Goal: Information Seeking & Learning: Learn about a topic

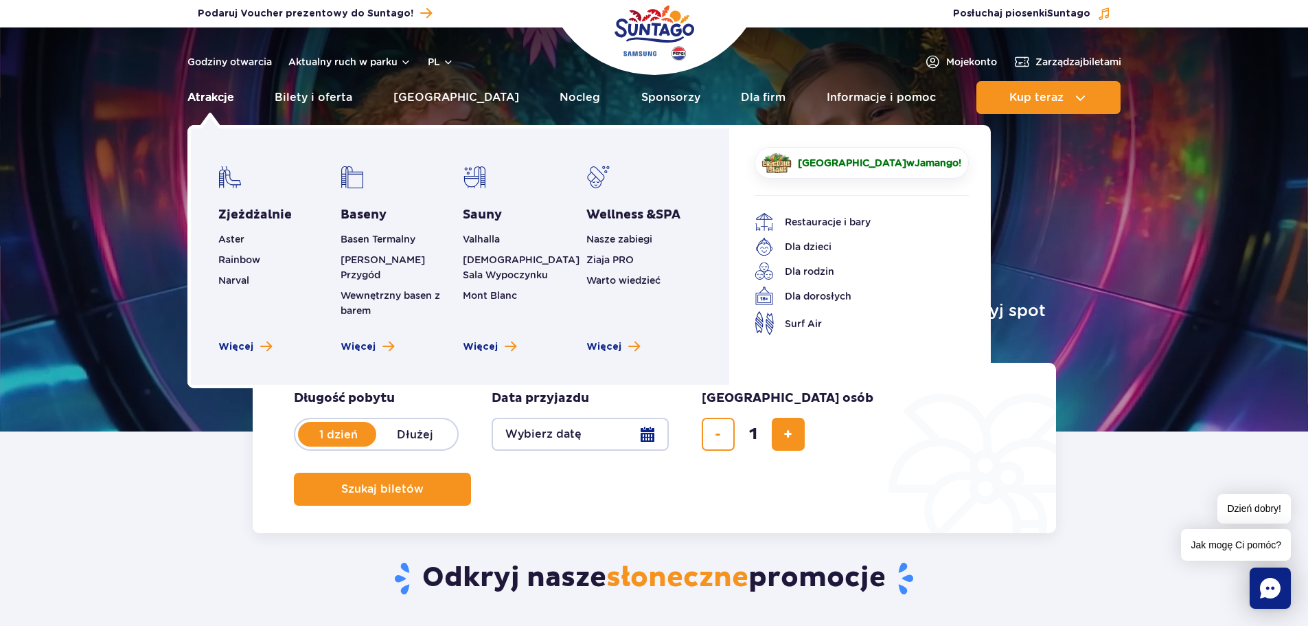
click at [203, 103] on link "Atrakcje" at bounding box center [210, 97] width 47 height 33
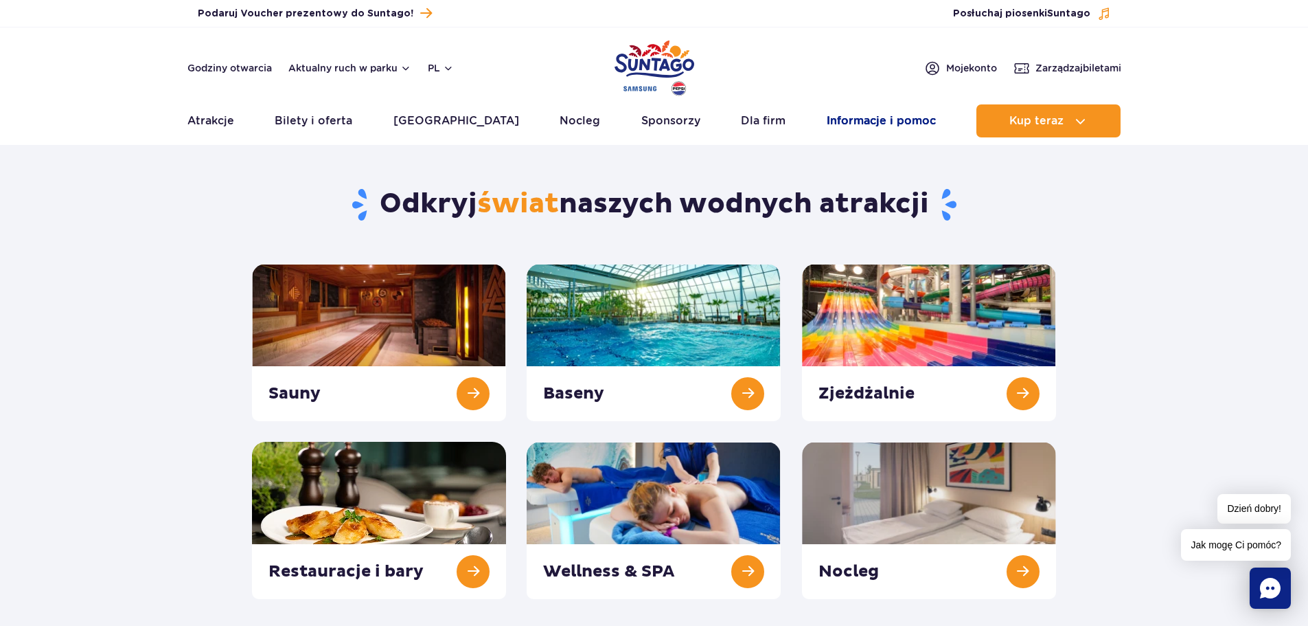
click at [897, 114] on link "Informacje i pomoc" at bounding box center [881, 120] width 109 height 33
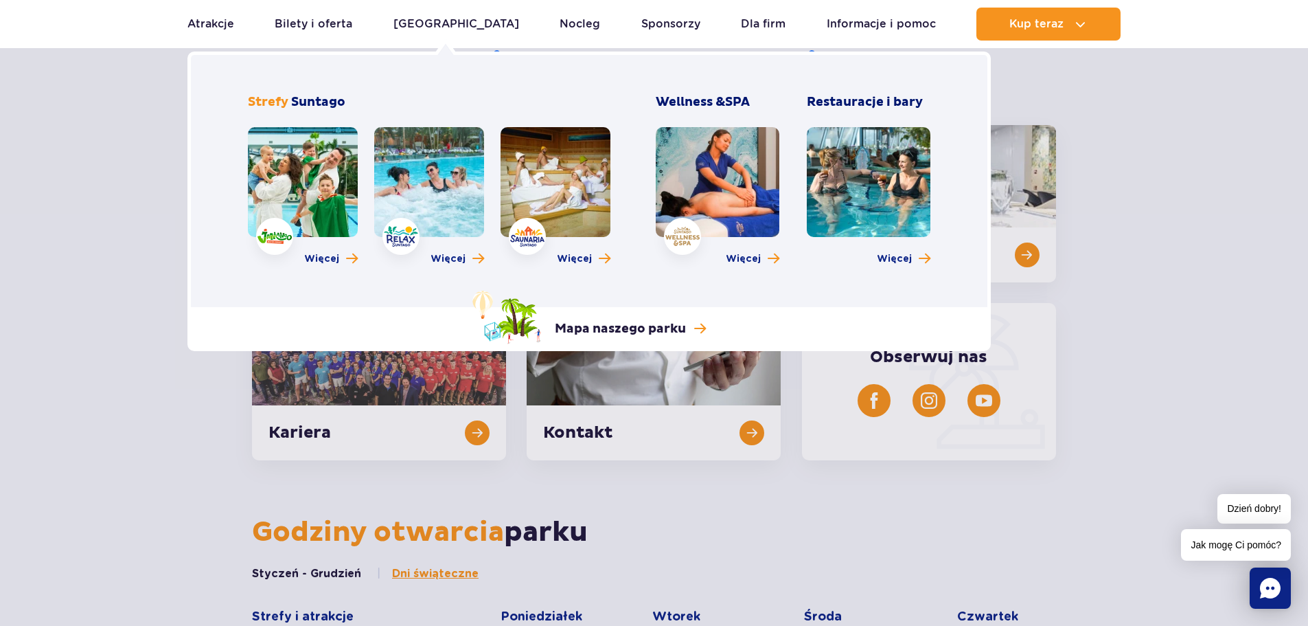
scroll to position [137, 0]
click at [330, 259] on span "Więcej" at bounding box center [321, 259] width 35 height 14
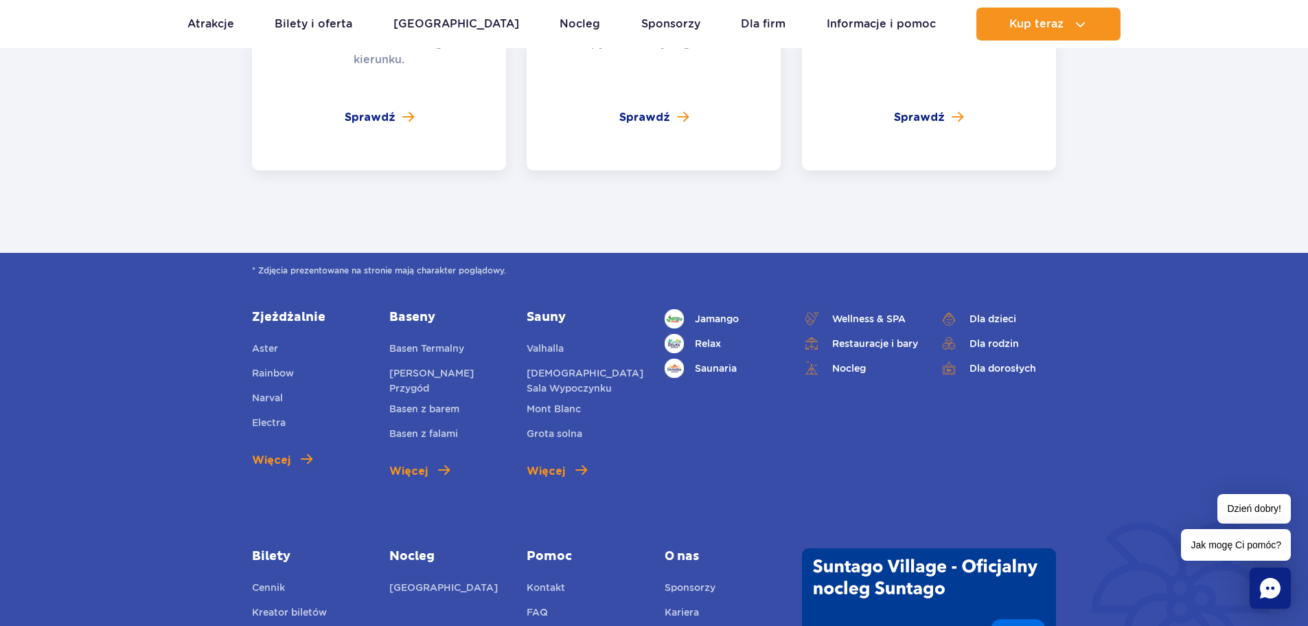
scroll to position [3433, 0]
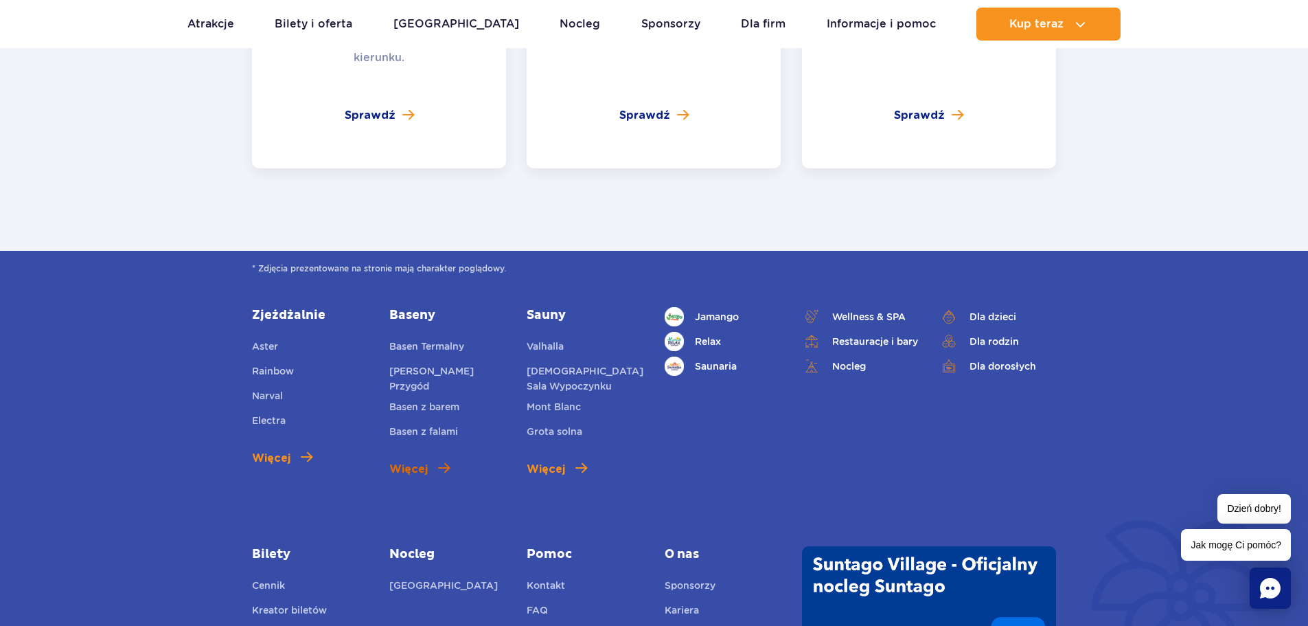
click at [414, 461] on span "Więcej" at bounding box center [408, 469] width 38 height 16
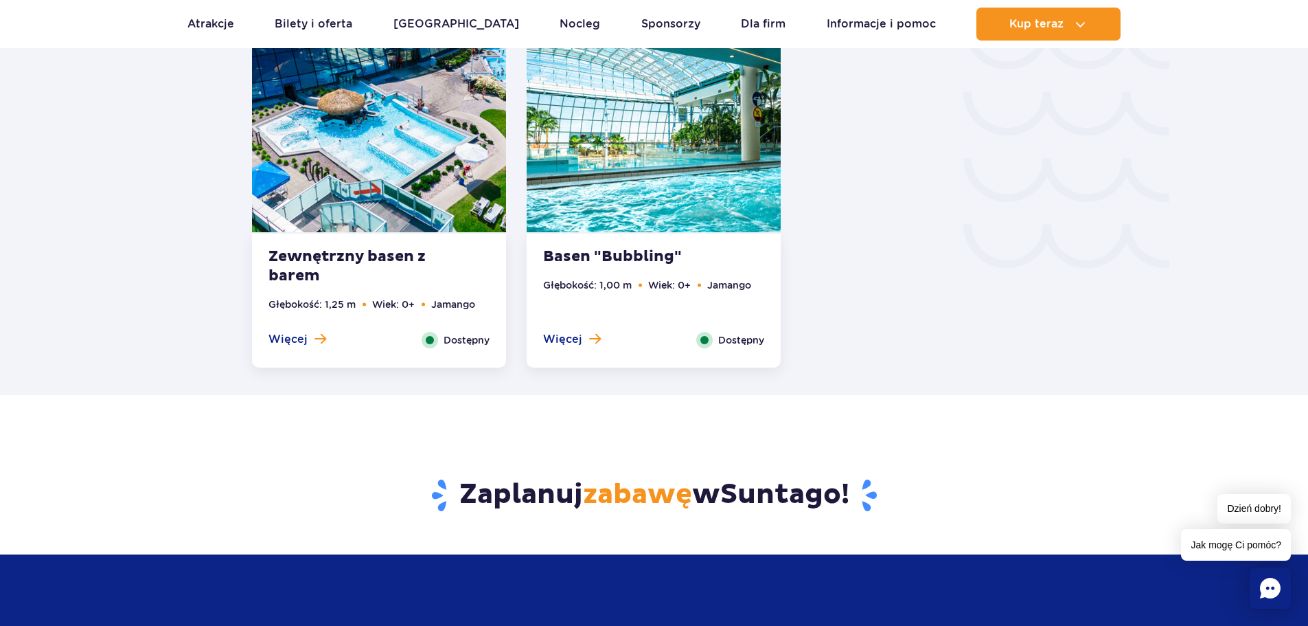
scroll to position [2472, 0]
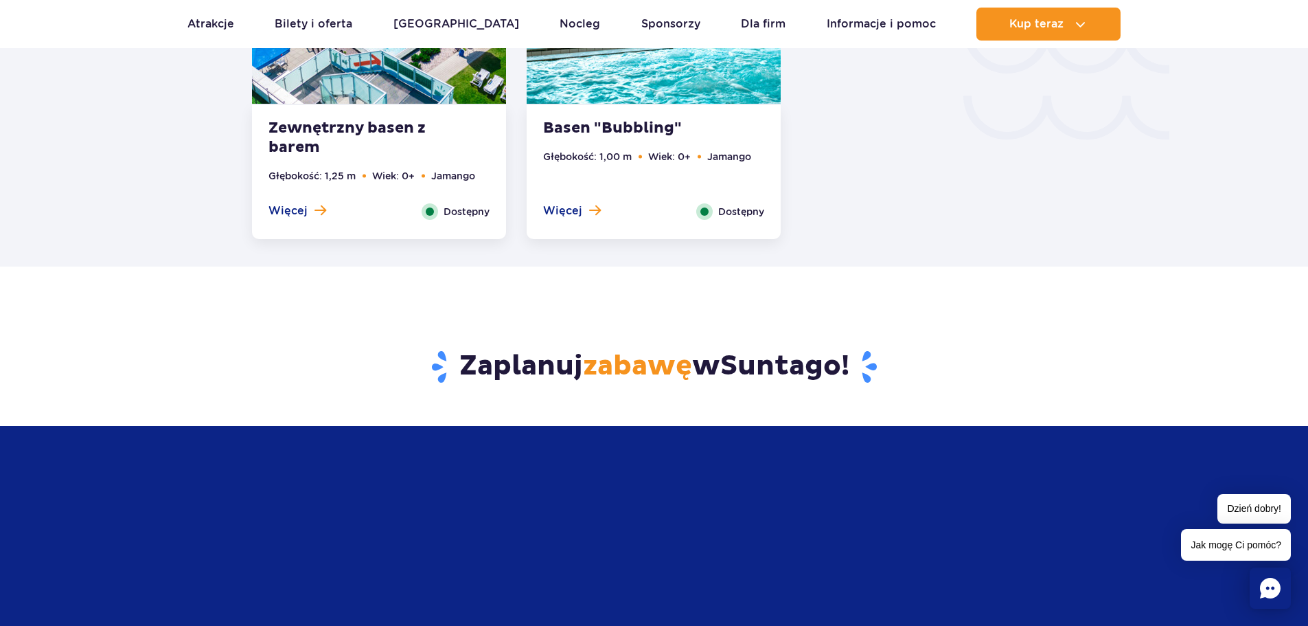
click at [563, 218] on div "Więcej Zamknij" at bounding box center [572, 211] width 78 height 16
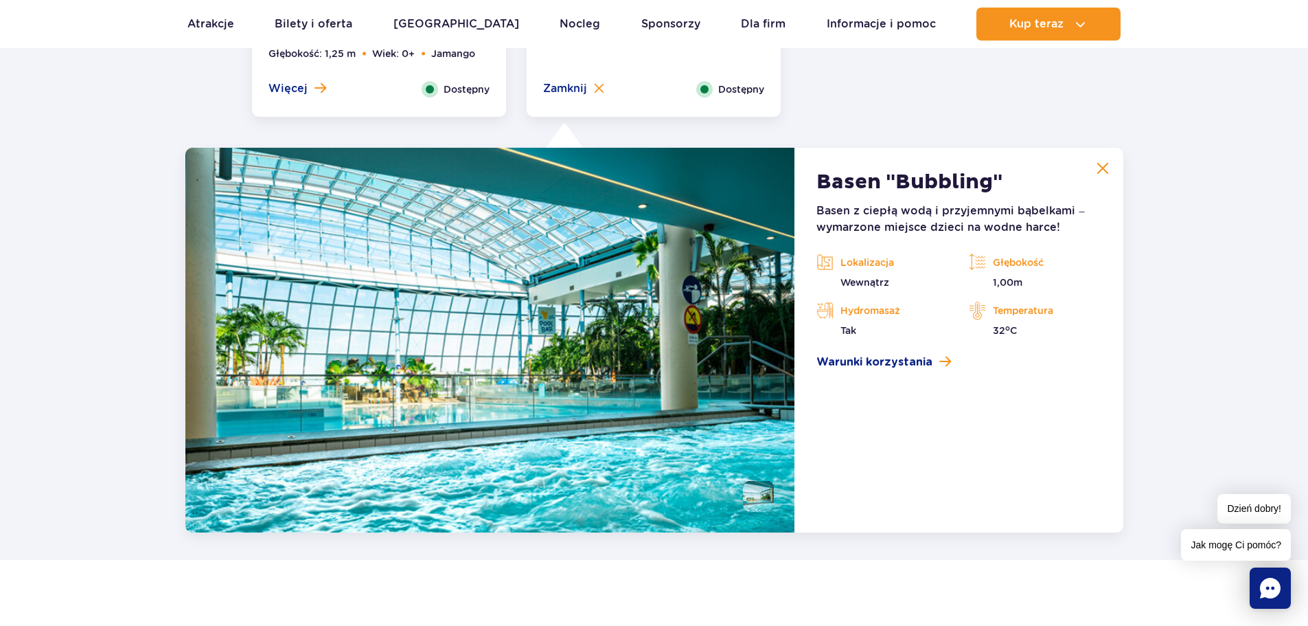
scroll to position [2591, 0]
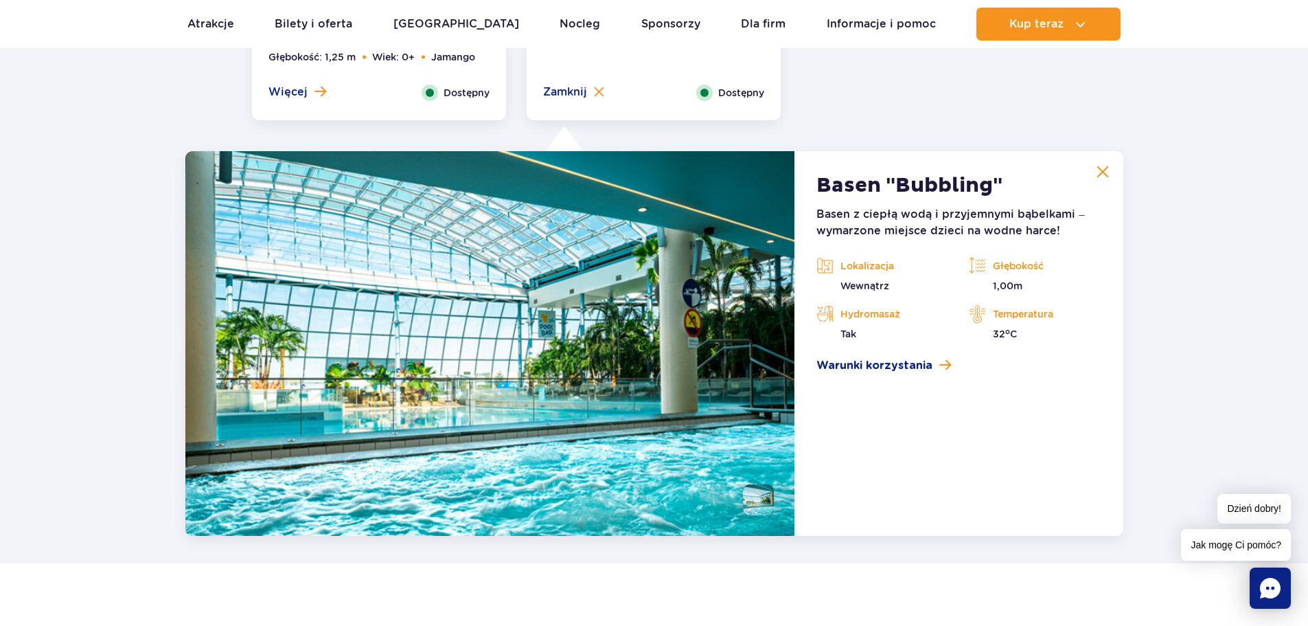
click at [1100, 178] on img at bounding box center [1103, 171] width 12 height 12
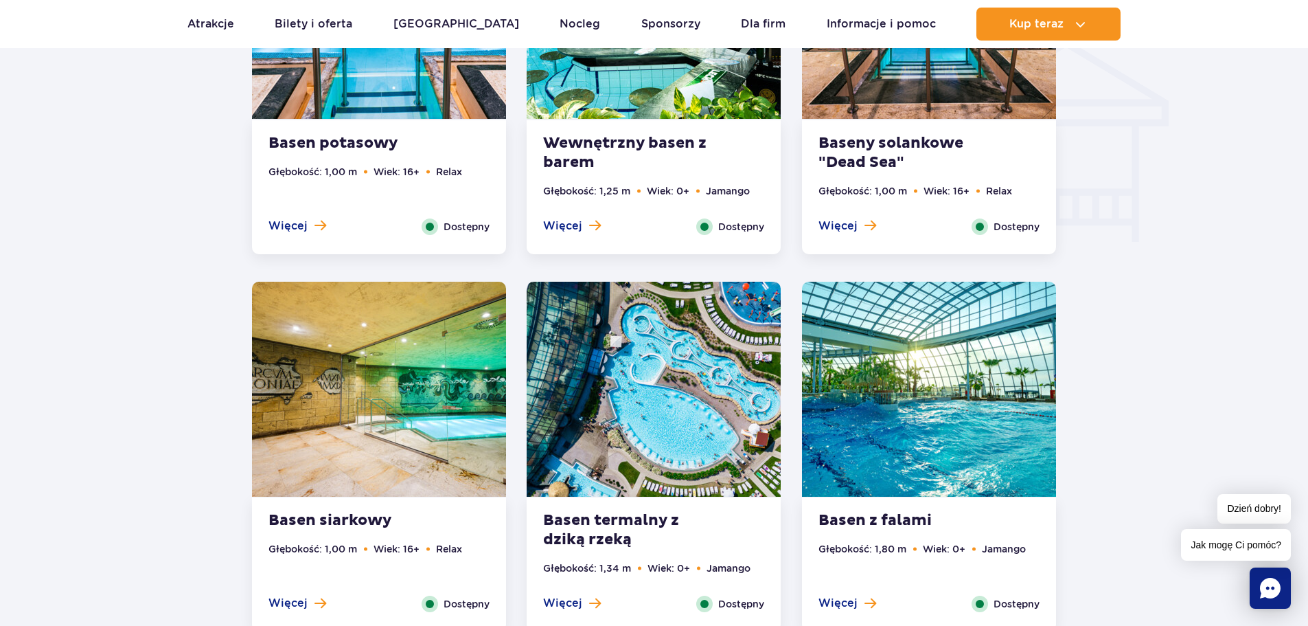
scroll to position [1698, 0]
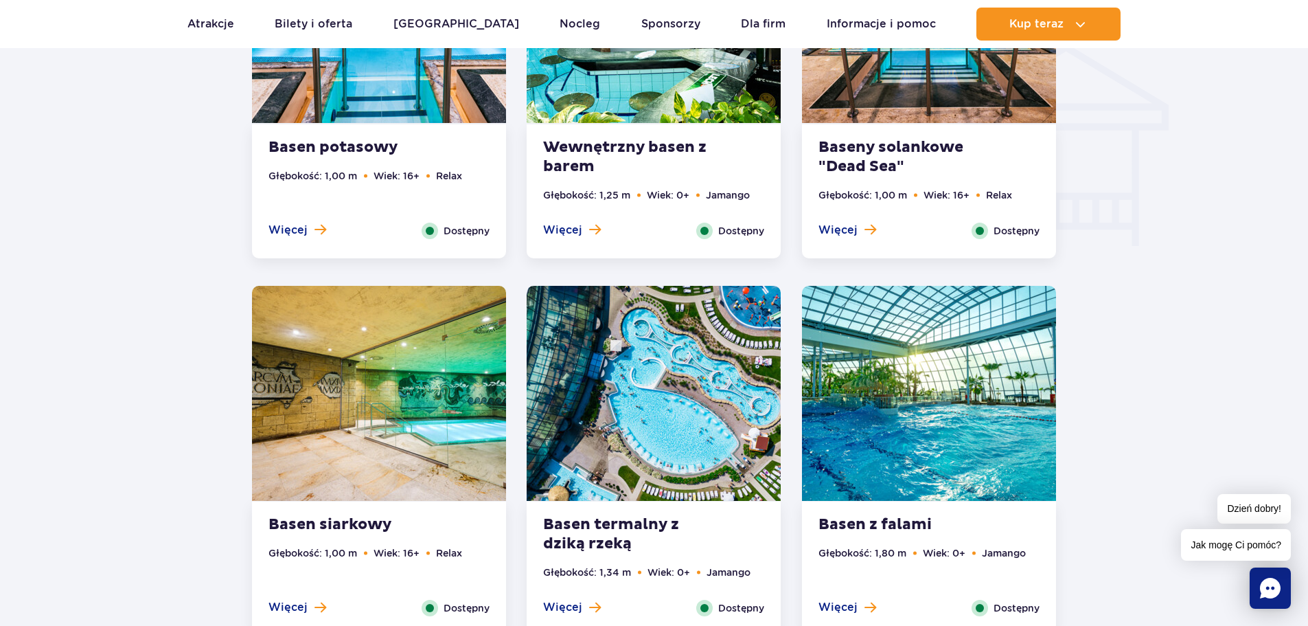
click at [895, 524] on strong "Basen z falami" at bounding box center [901, 524] width 166 height 19
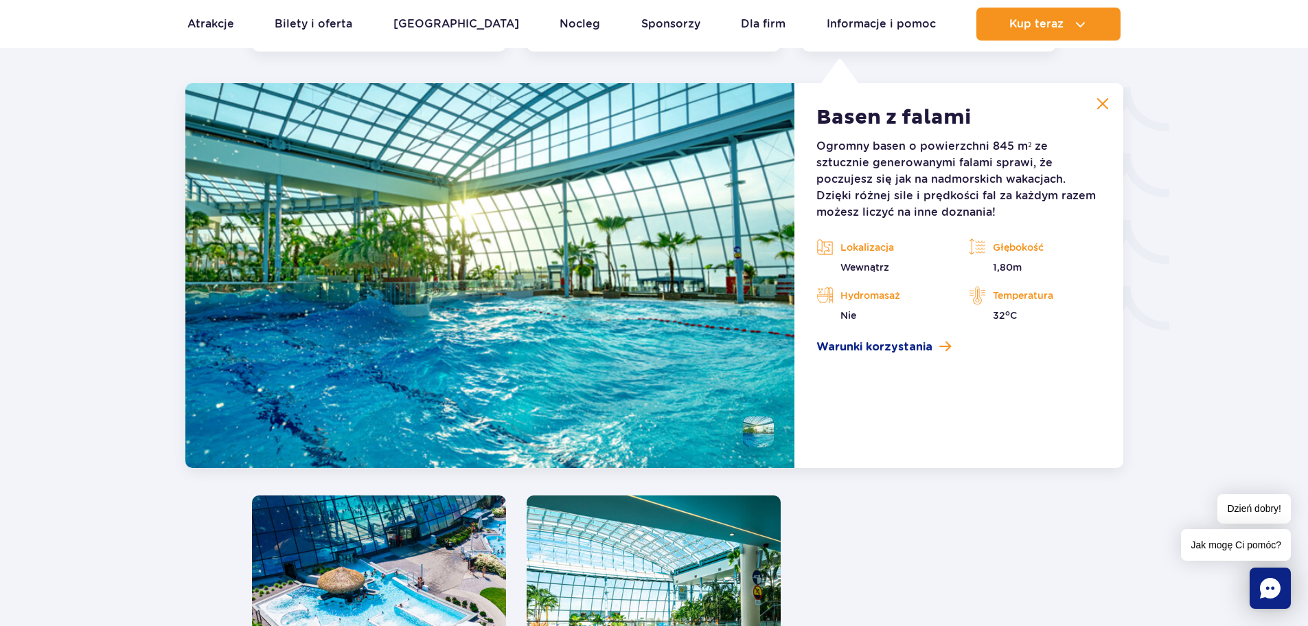
scroll to position [2282, 0]
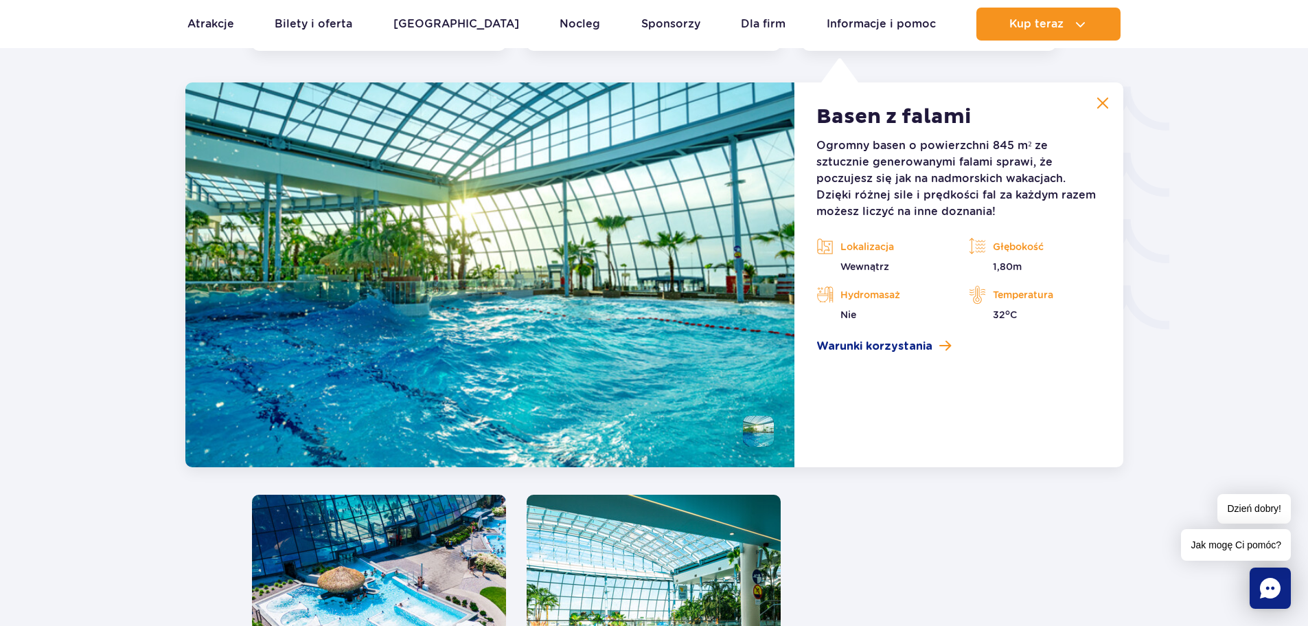
click at [1109, 95] on button at bounding box center [1102, 102] width 27 height 27
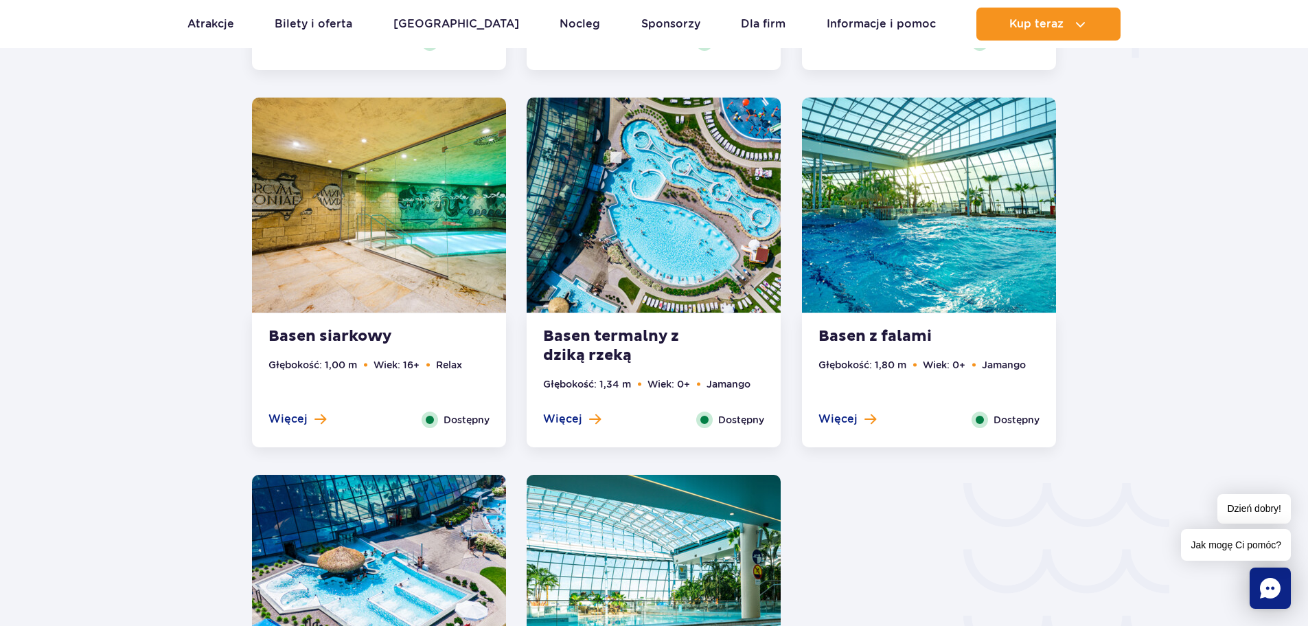
scroll to position [1870, 0]
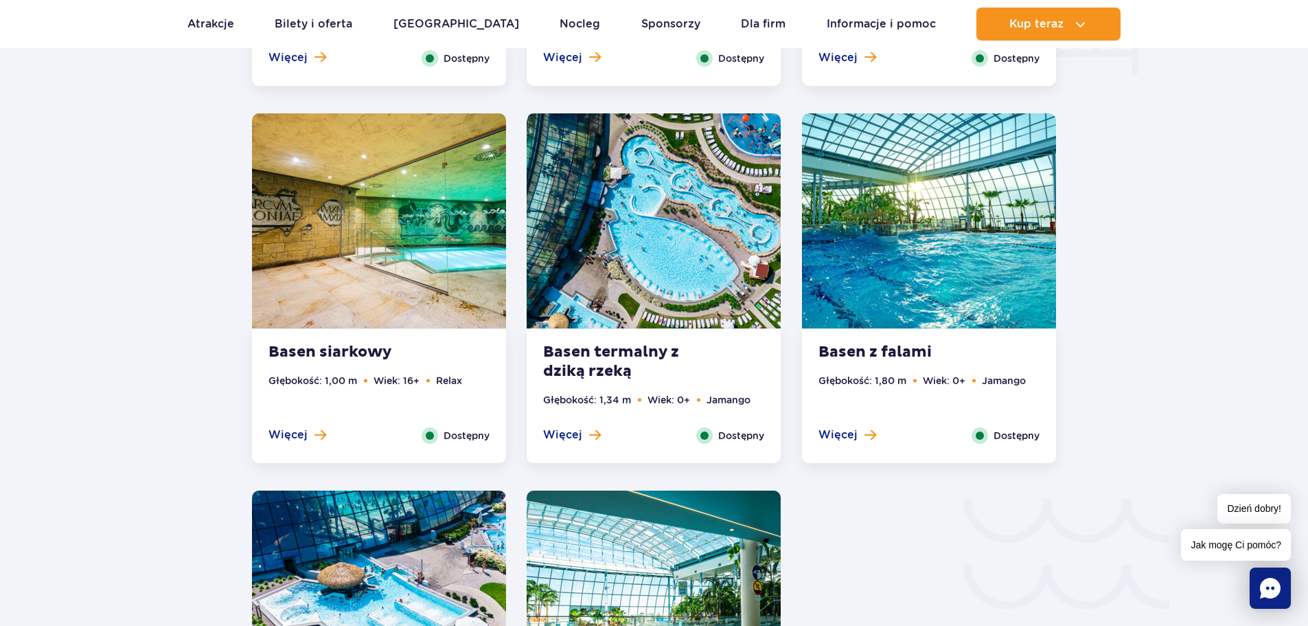
click at [374, 353] on strong "Basen siarkowy" at bounding box center [351, 352] width 166 height 19
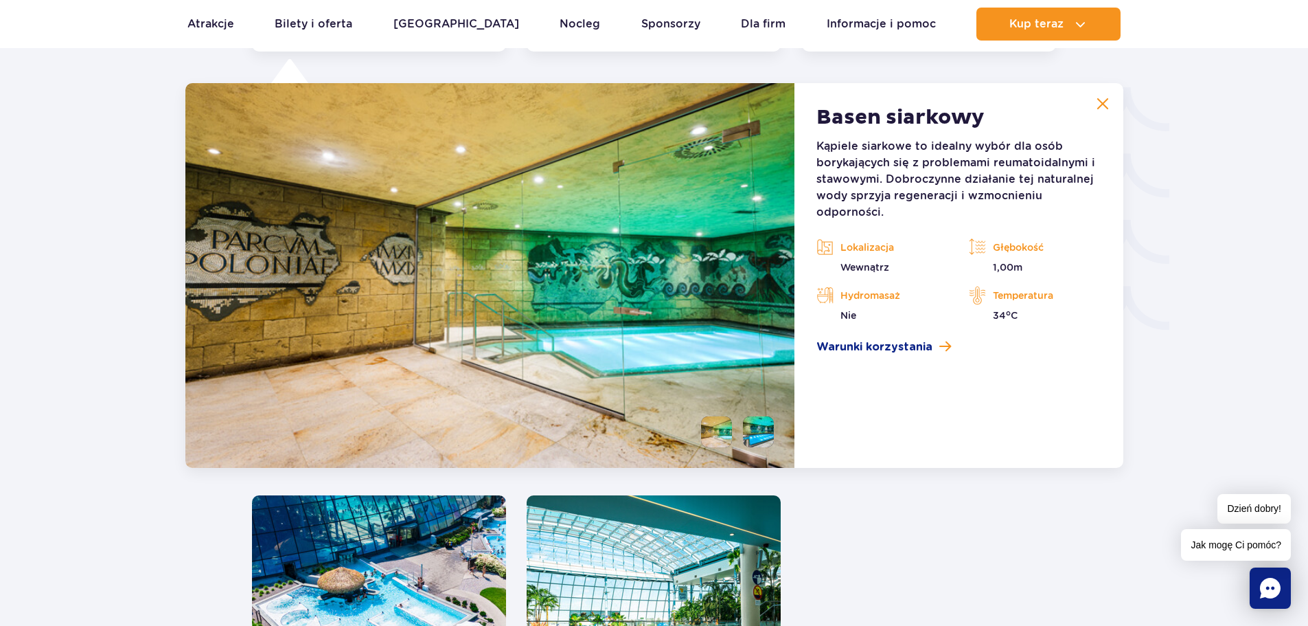
scroll to position [2282, 0]
click at [1108, 106] on img at bounding box center [1103, 103] width 12 height 12
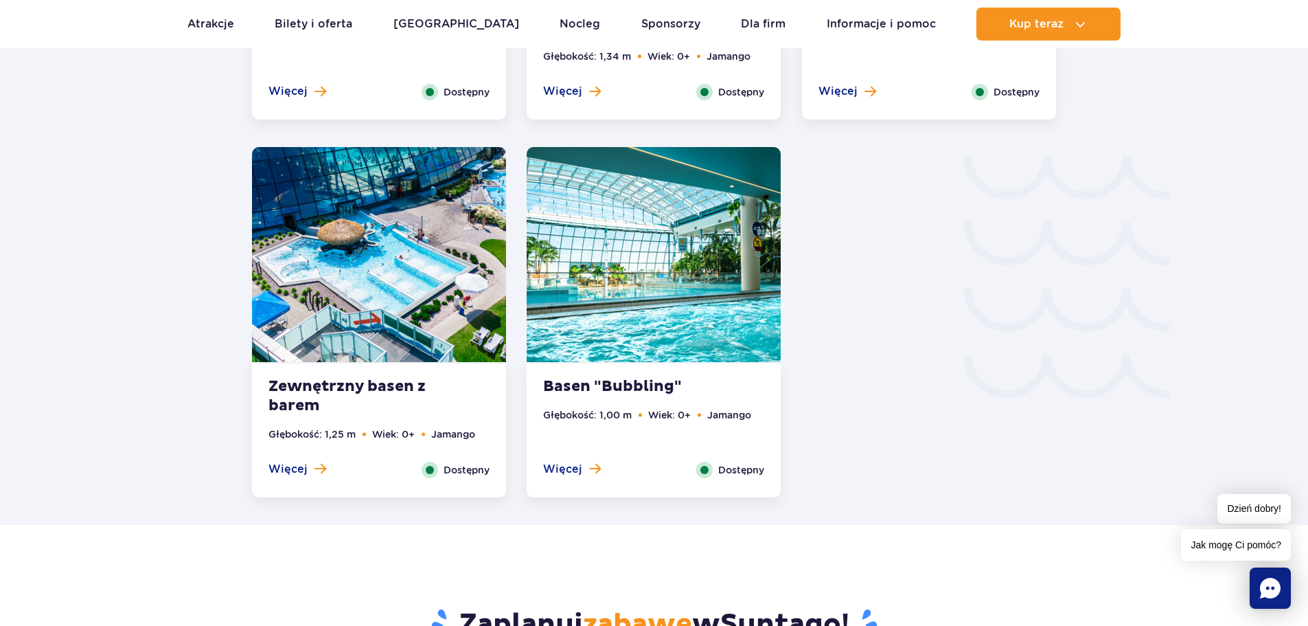
click at [670, 376] on div "Basen "Bubbling" Głębokość: 1,00 m Wiek: 0+ Jamango Więcej Zamknij Dostępny" at bounding box center [654, 430] width 254 height 134
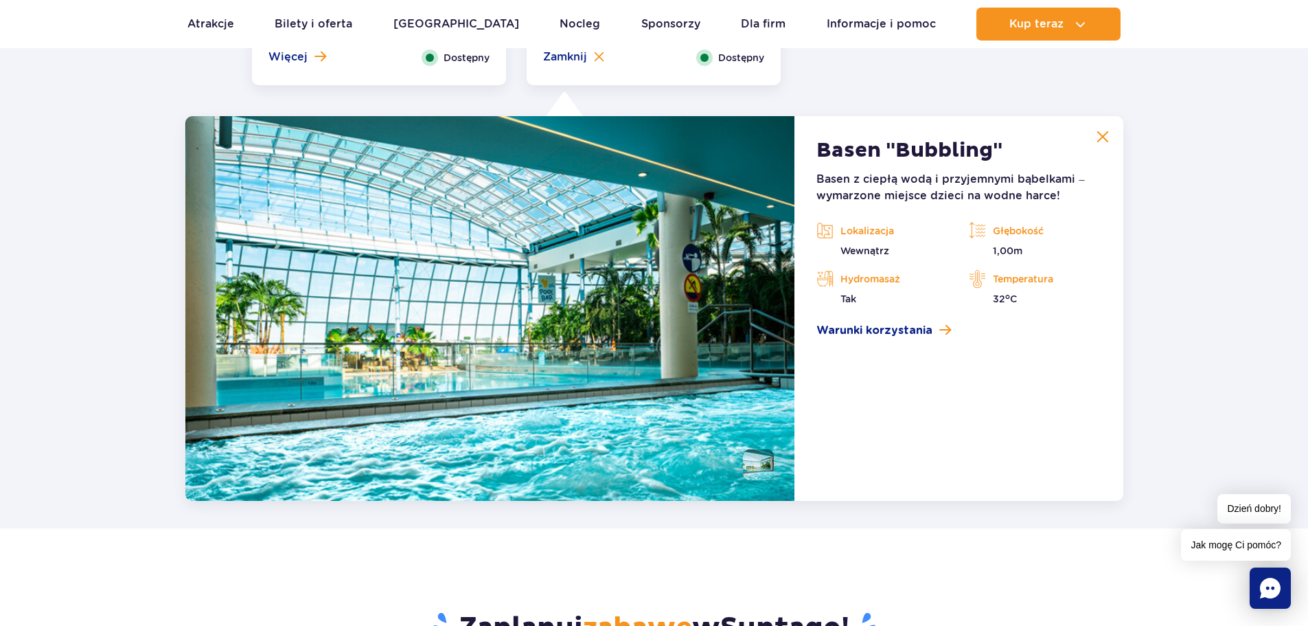
scroll to position [2659, 0]
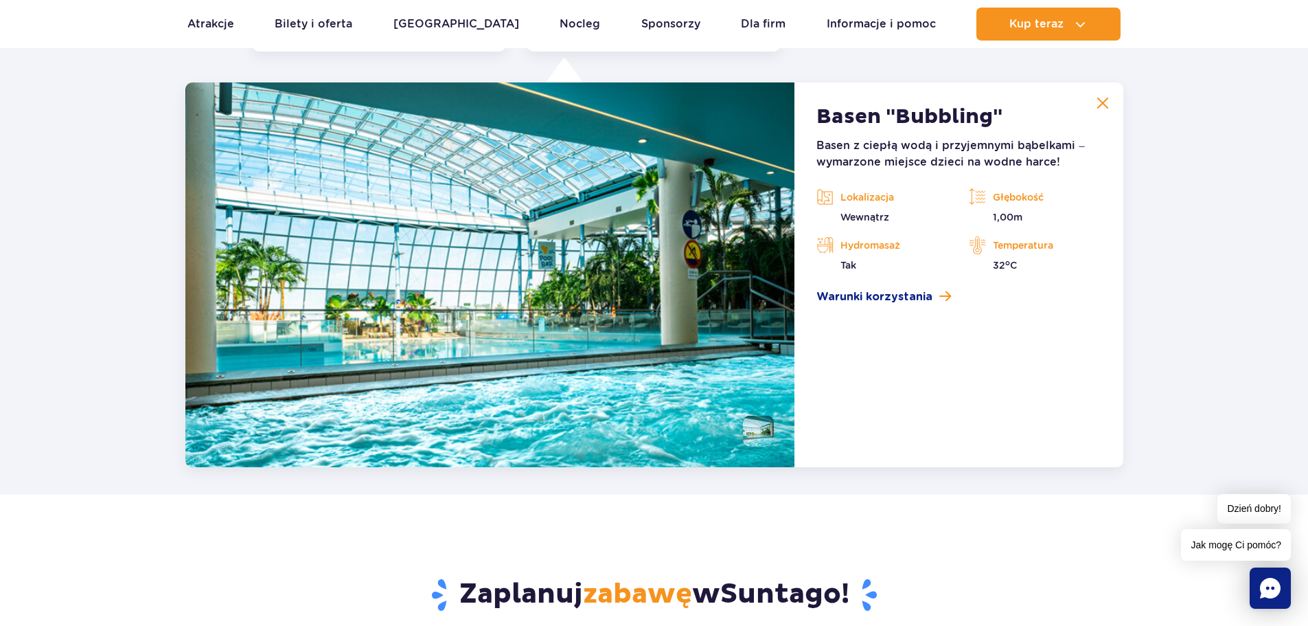
click at [1111, 112] on button at bounding box center [1102, 102] width 27 height 27
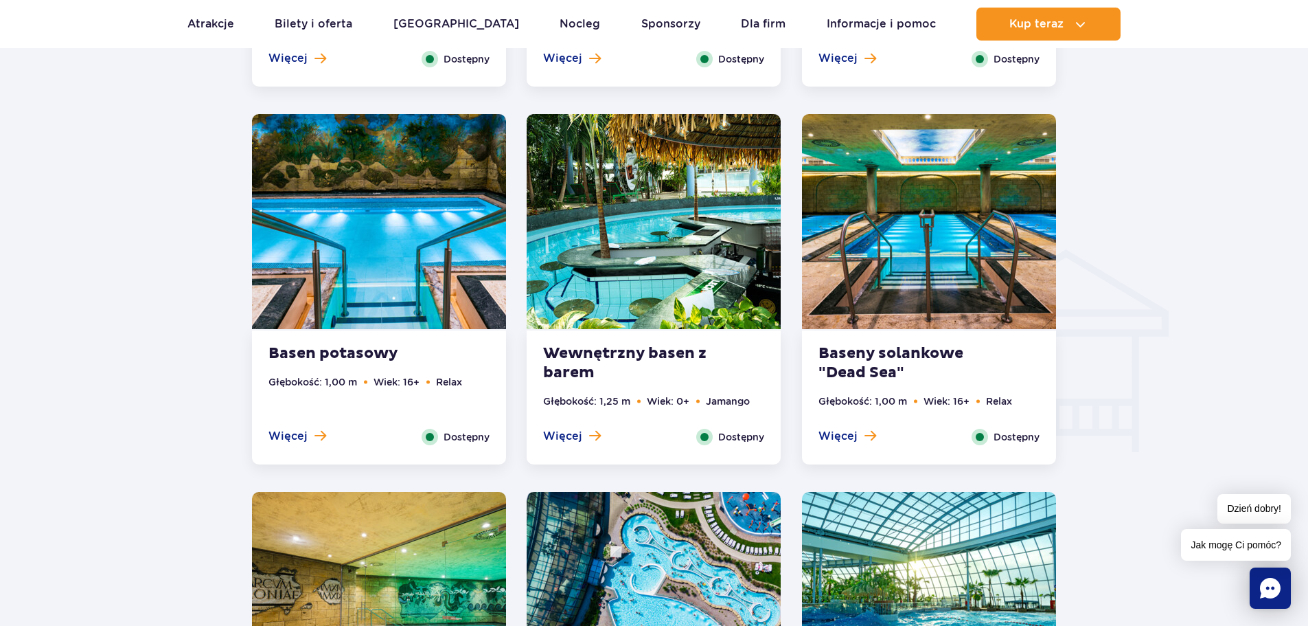
click at [354, 356] on strong "Basen potasowy" at bounding box center [351, 353] width 166 height 19
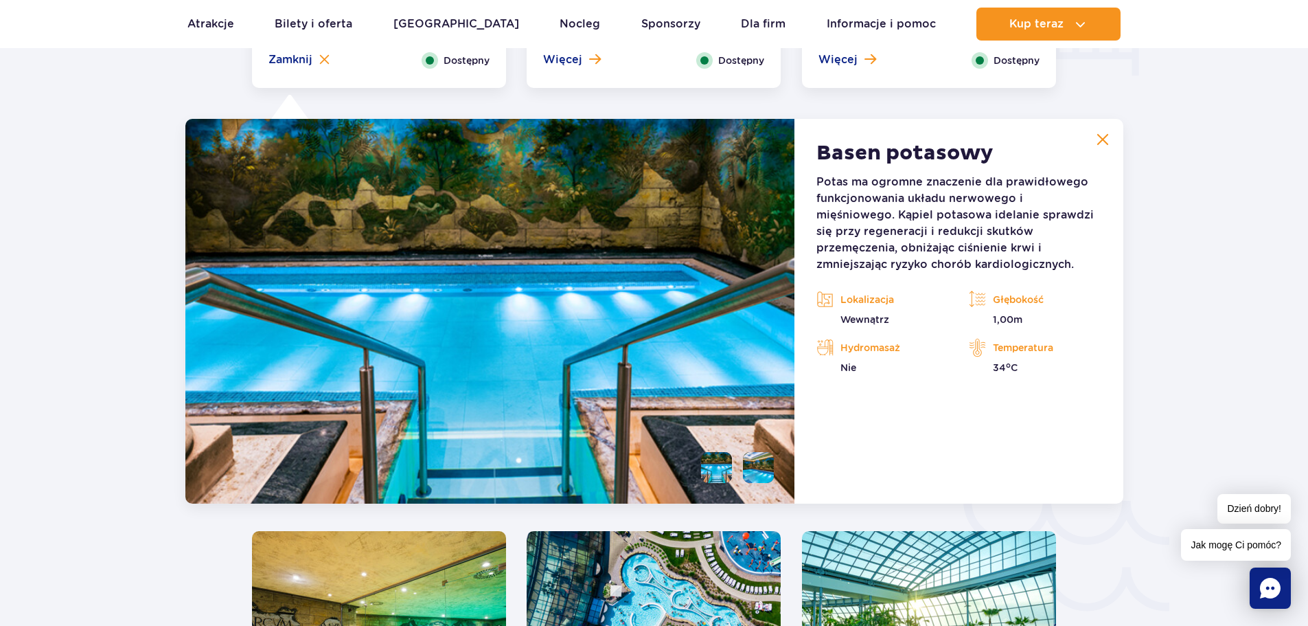
scroll to position [1905, 0]
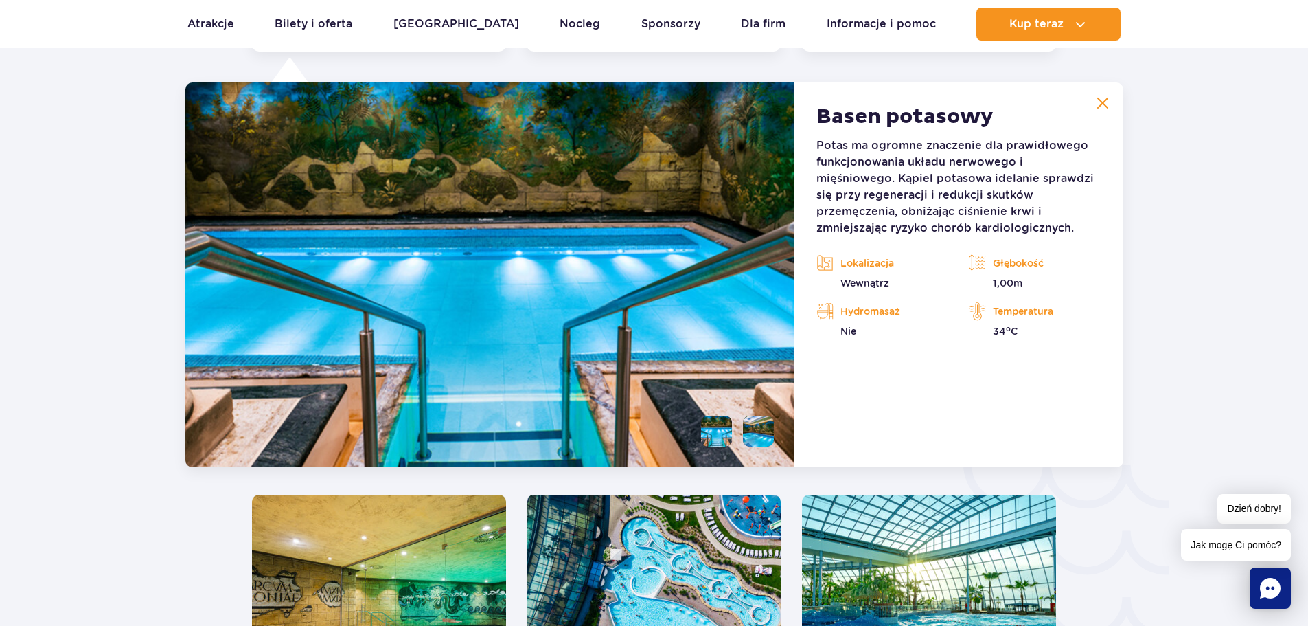
click at [1235, 157] on div at bounding box center [654, 18] width 1439 height 2462
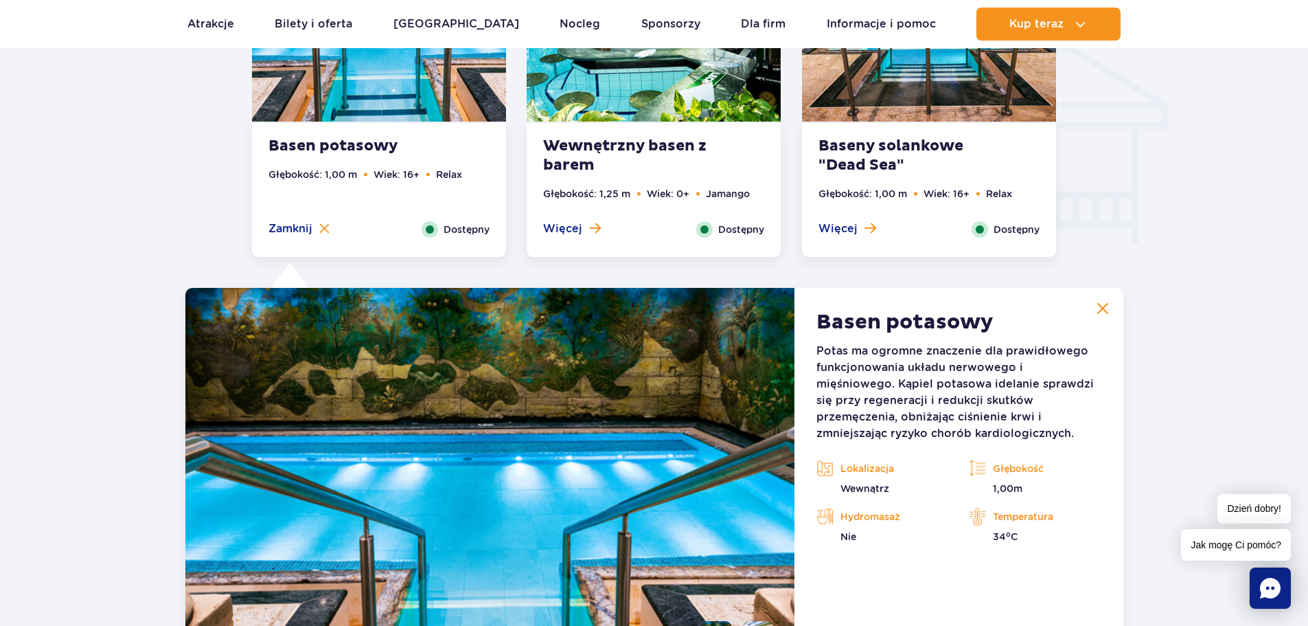
scroll to position [1699, 0]
click at [1104, 310] on img at bounding box center [1103, 309] width 12 height 12
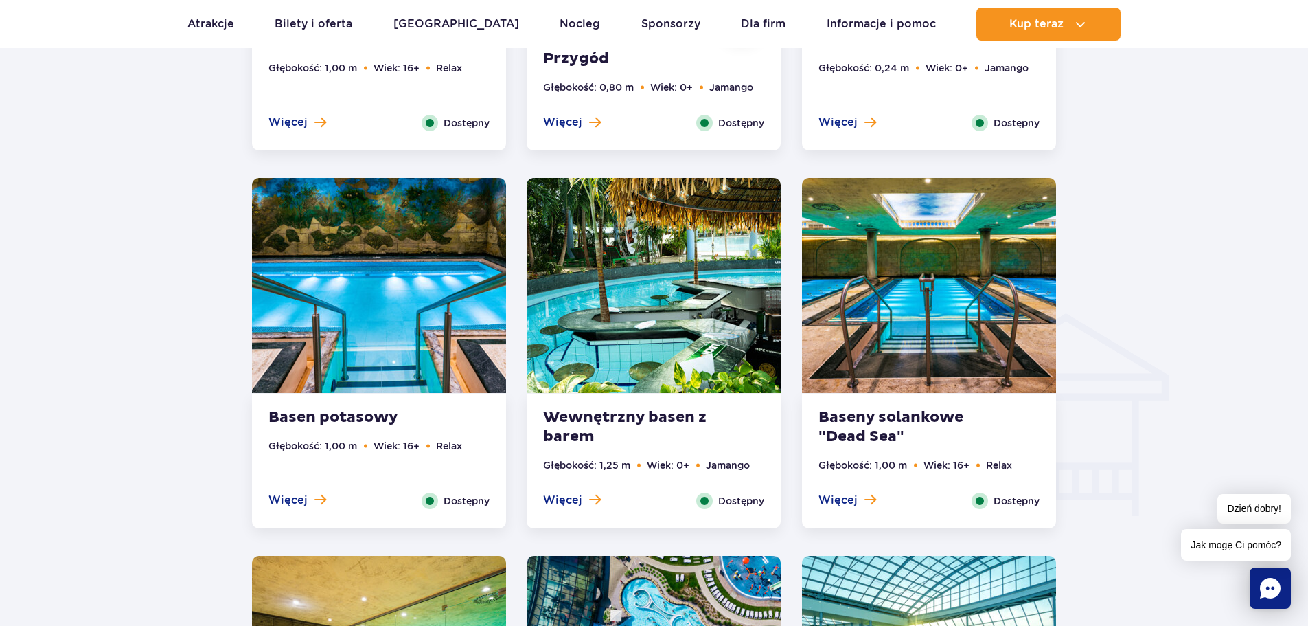
scroll to position [1424, 0]
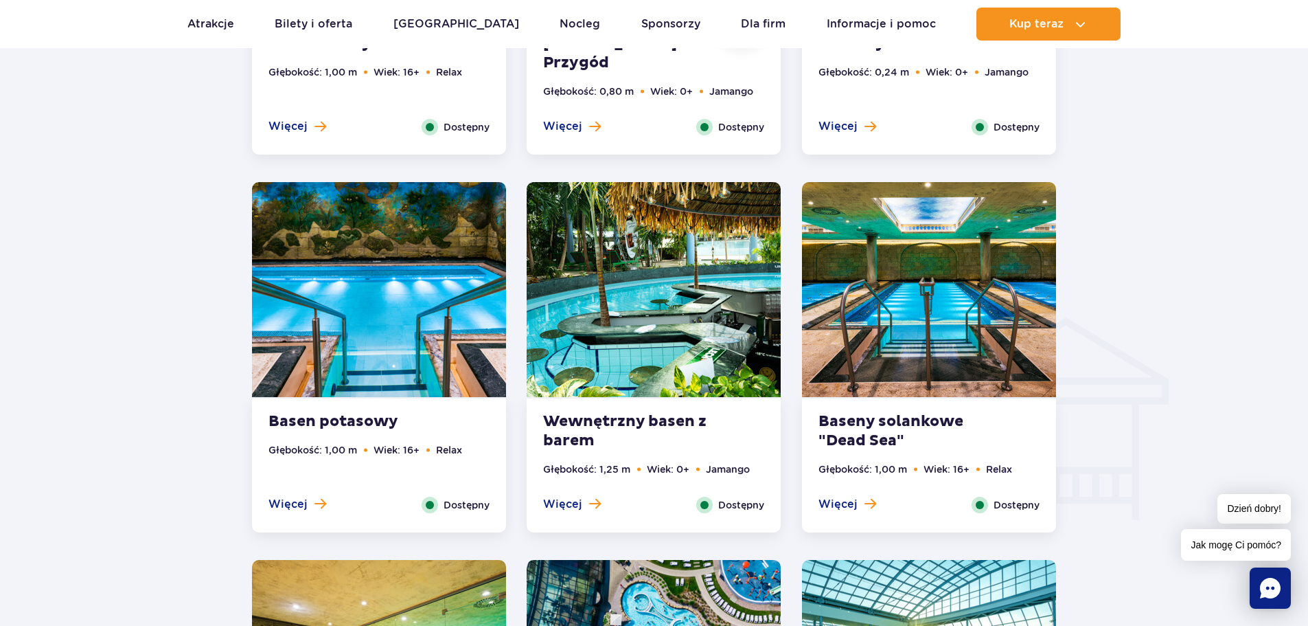
click at [665, 427] on strong "Wewnętrzny basen z barem" at bounding box center [626, 431] width 166 height 38
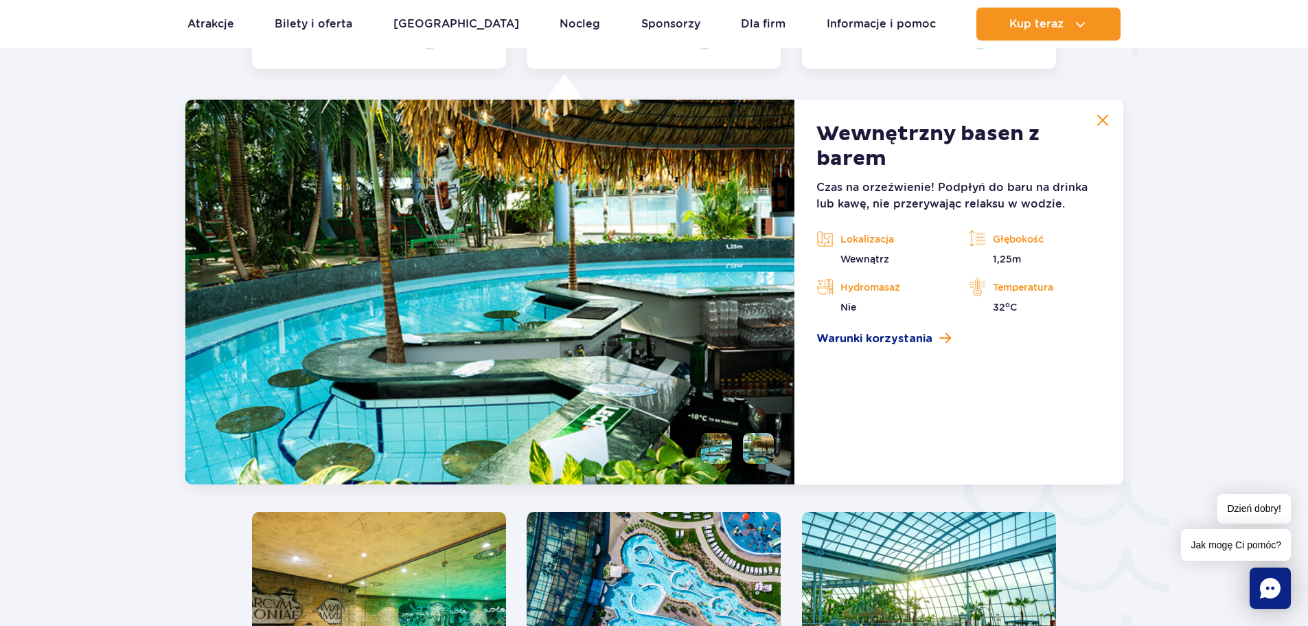
scroll to position [1905, 0]
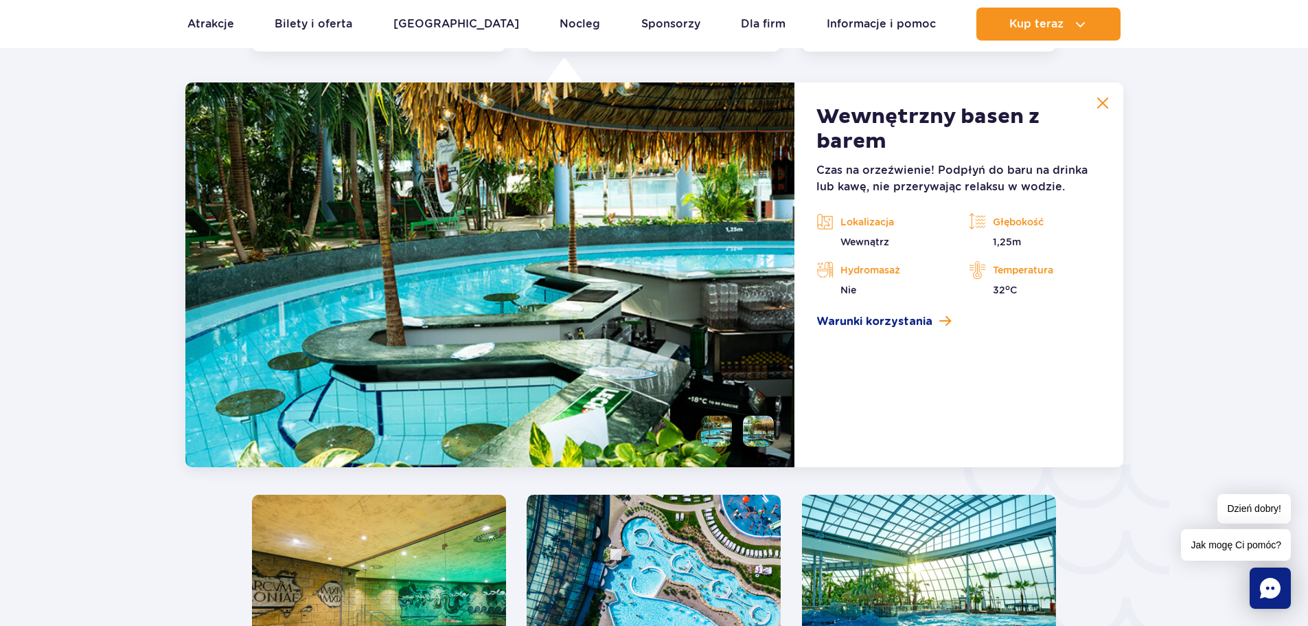
click at [1107, 95] on button at bounding box center [1102, 102] width 27 height 27
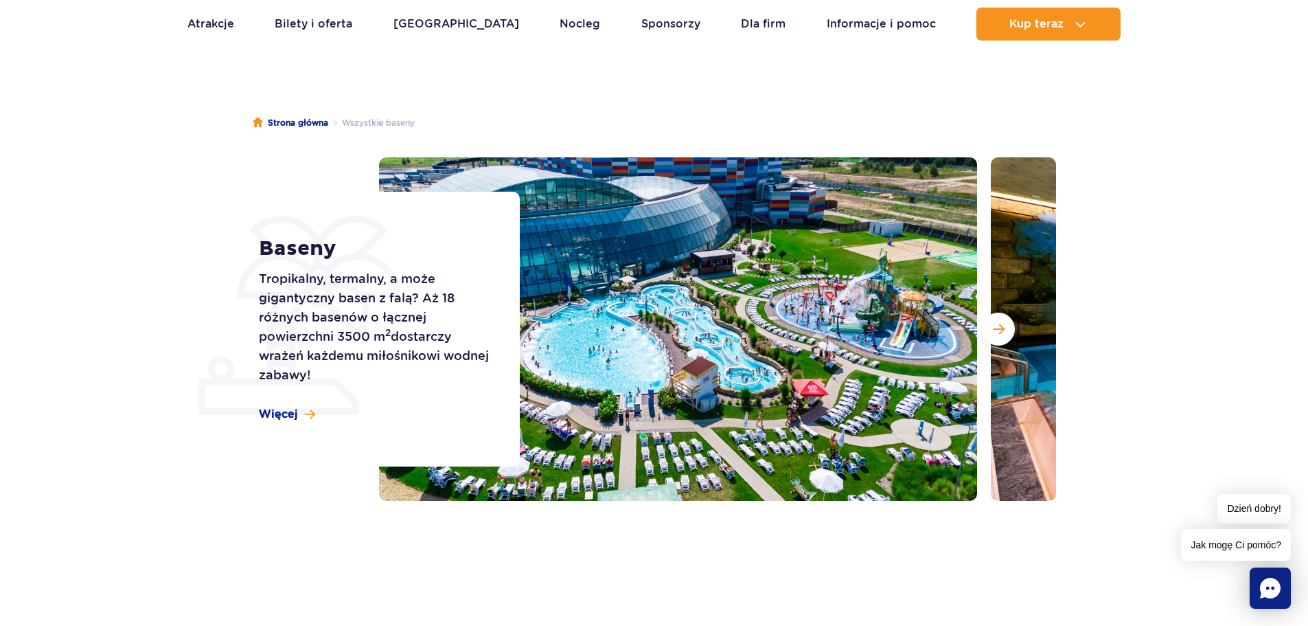
scroll to position [0, 0]
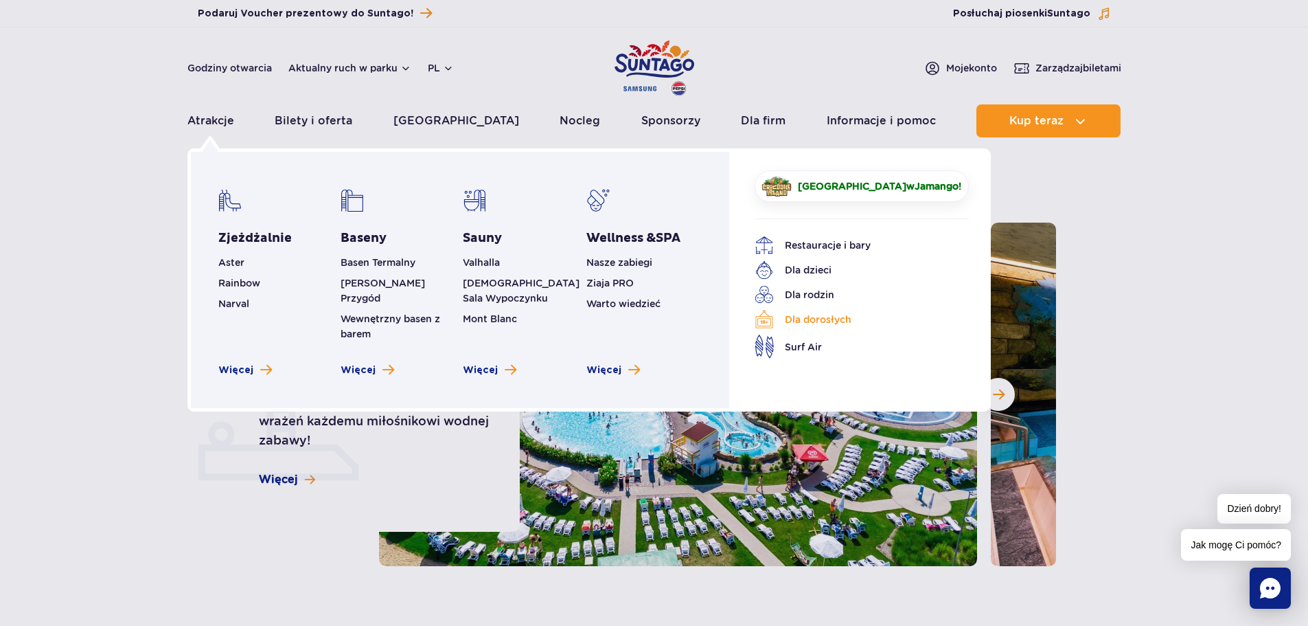
click at [792, 324] on link "Dla dorosłych" at bounding box center [852, 319] width 194 height 19
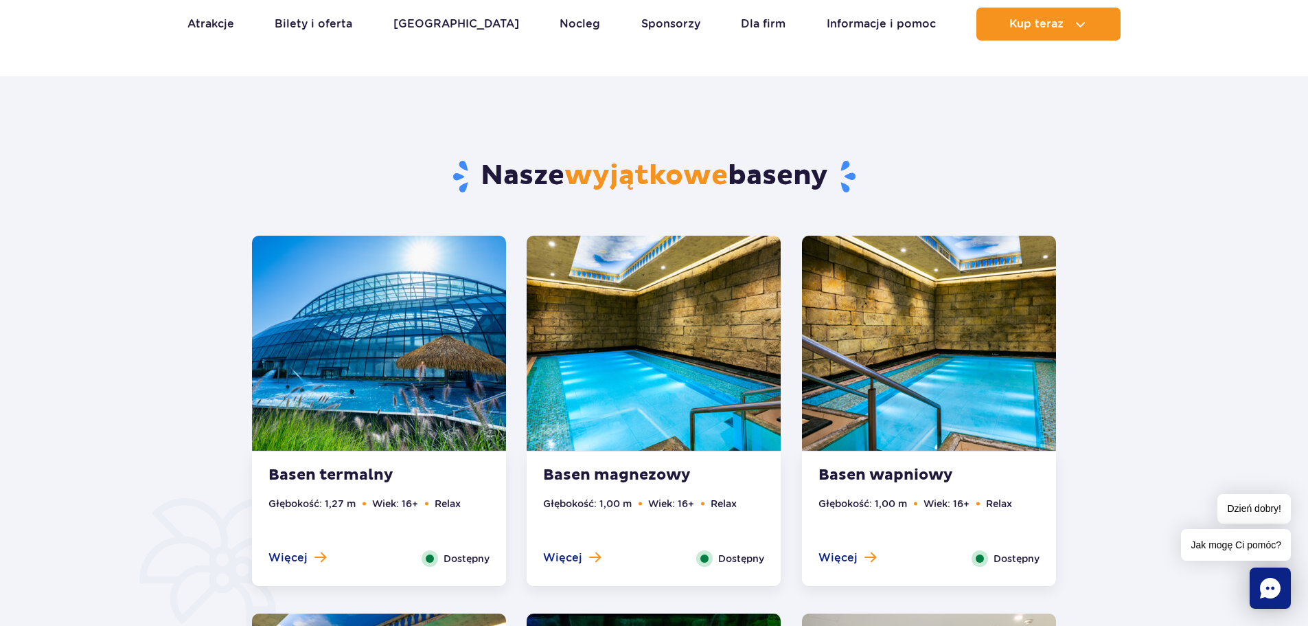
scroll to position [618, 0]
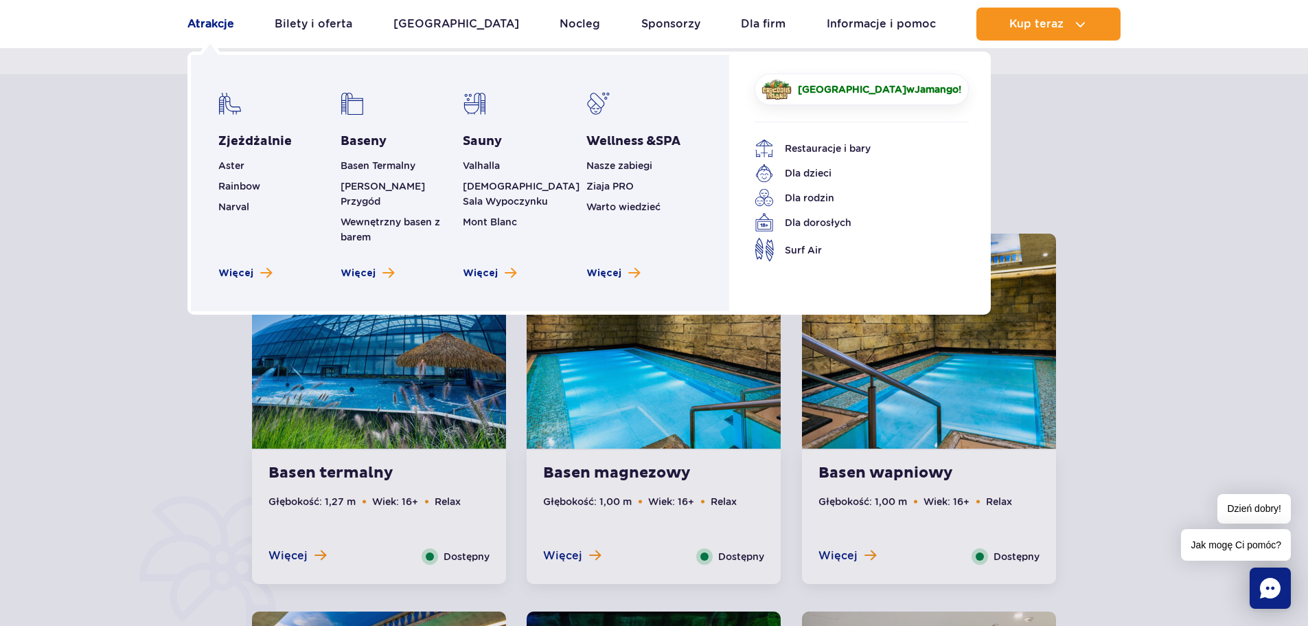
click at [205, 31] on link "Atrakcje" at bounding box center [210, 24] width 47 height 33
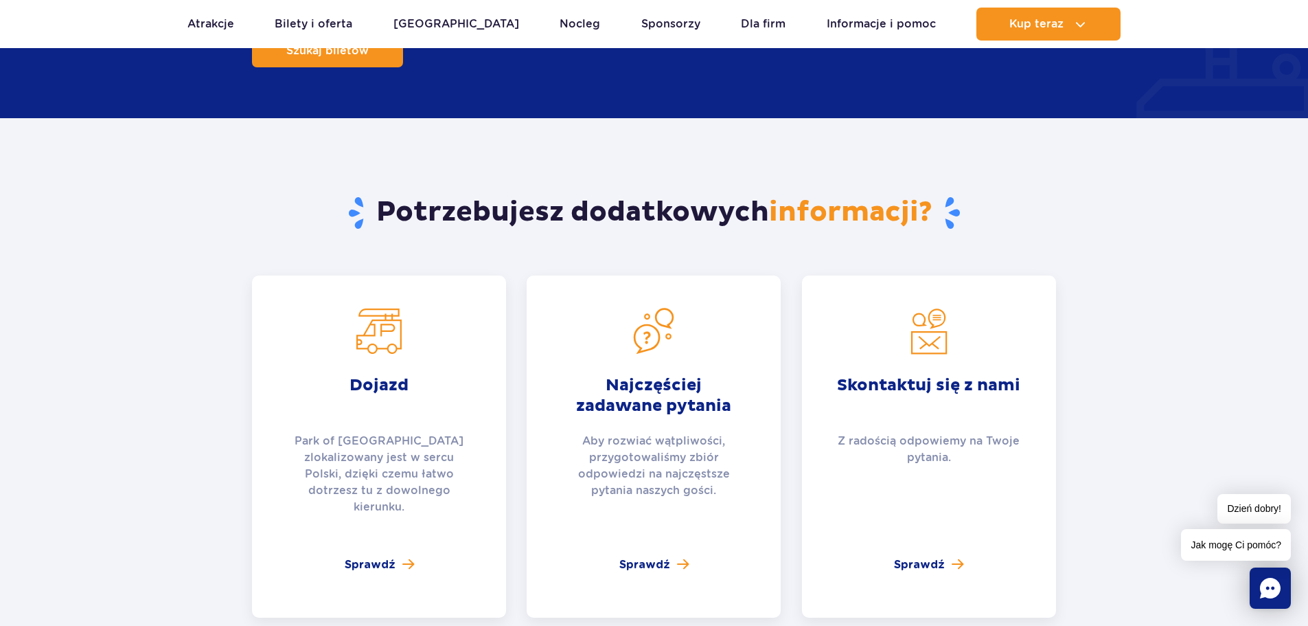
scroll to position [1991, 0]
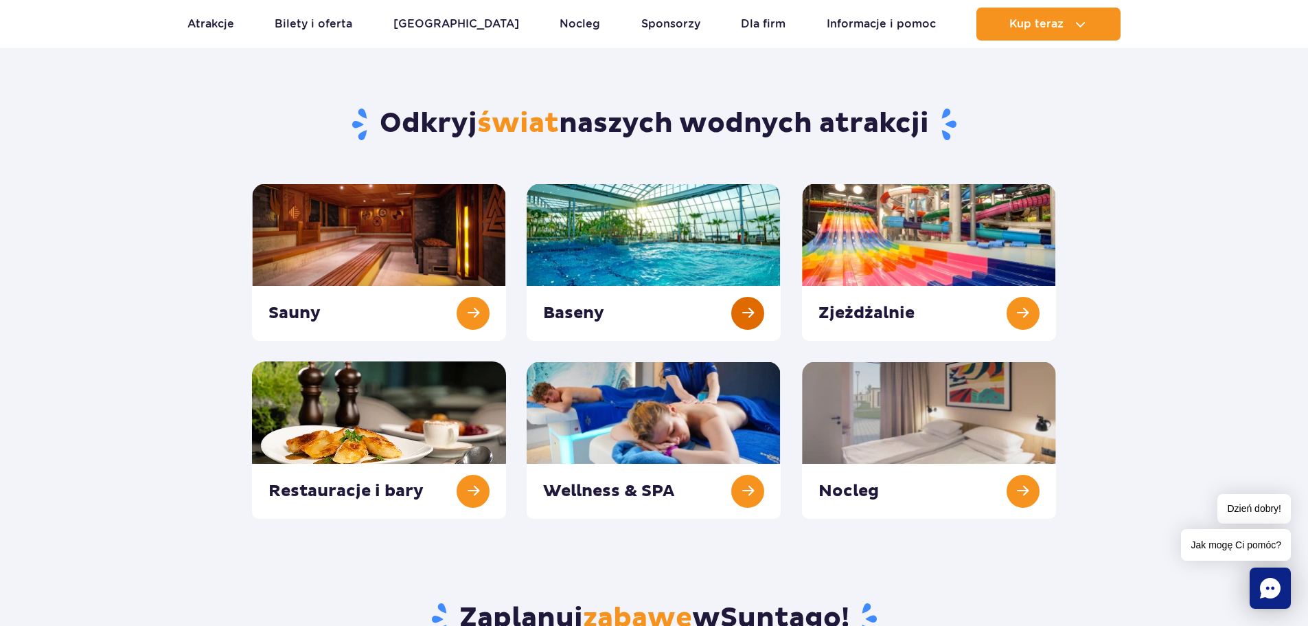
scroll to position [69, 0]
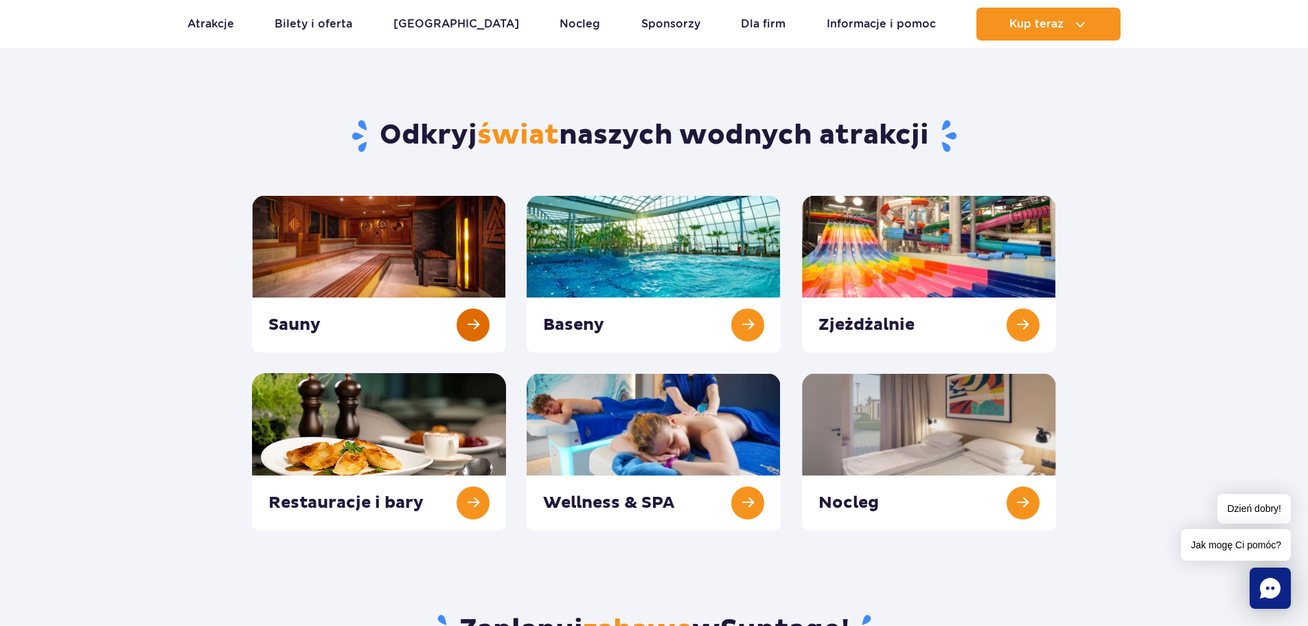
click at [365, 280] on link at bounding box center [379, 273] width 254 height 157
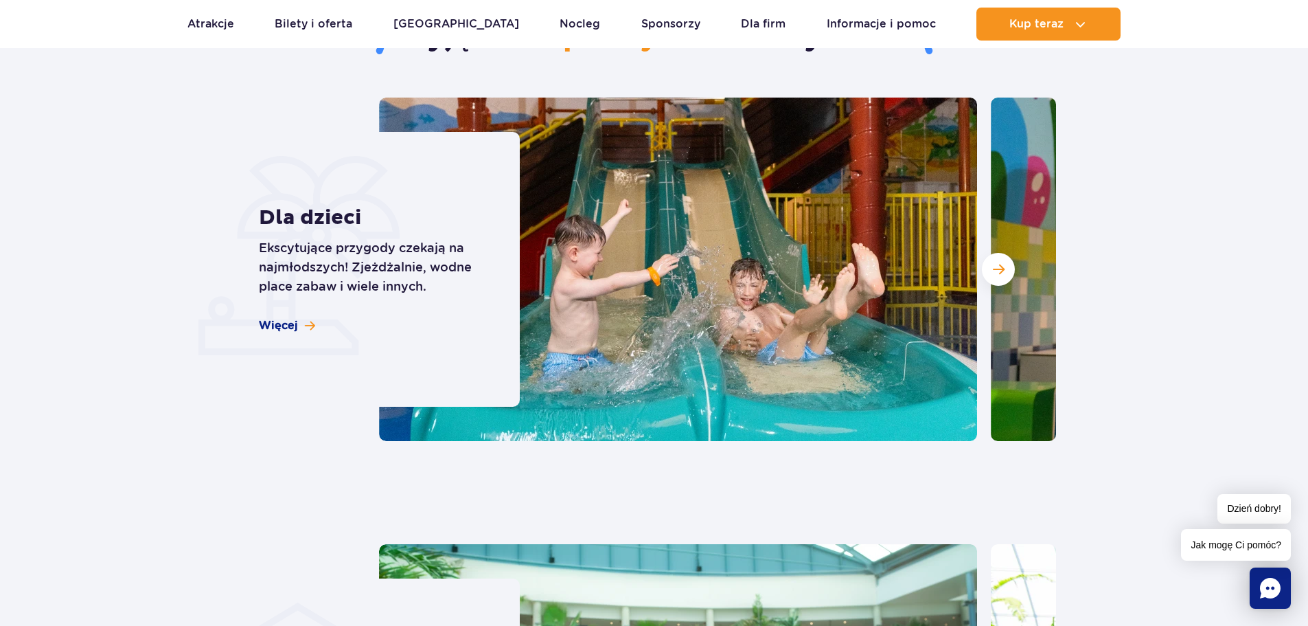
scroll to position [1511, 0]
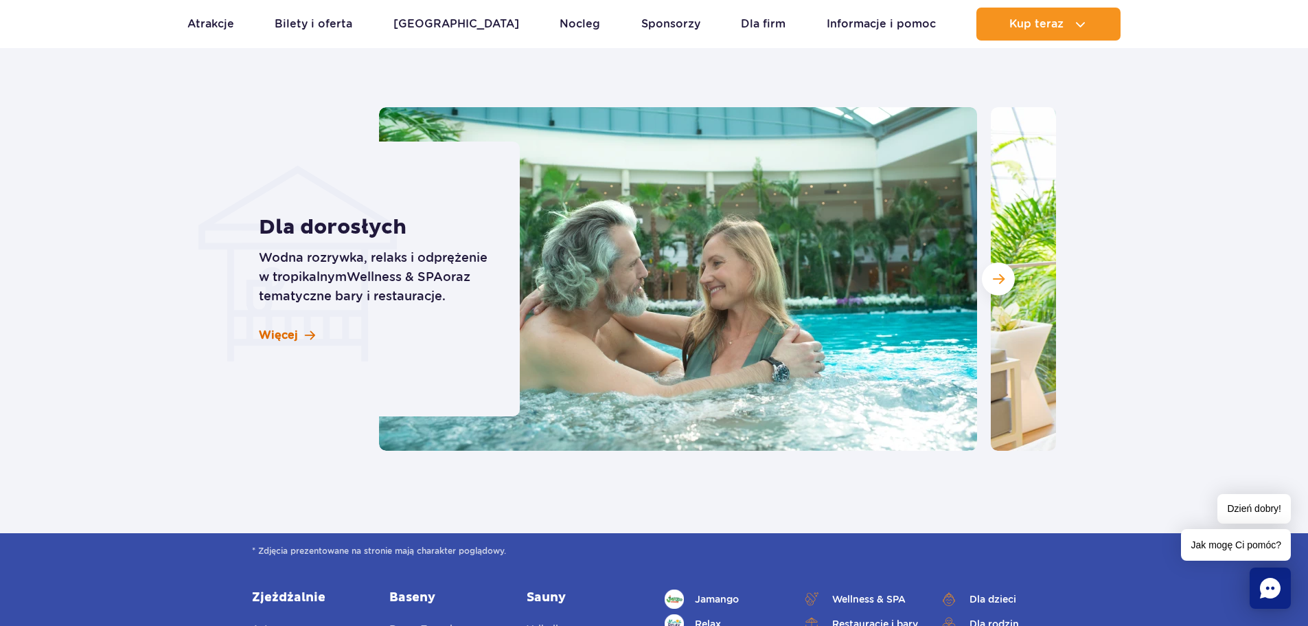
click at [277, 334] on span "Więcej" at bounding box center [278, 335] width 39 height 15
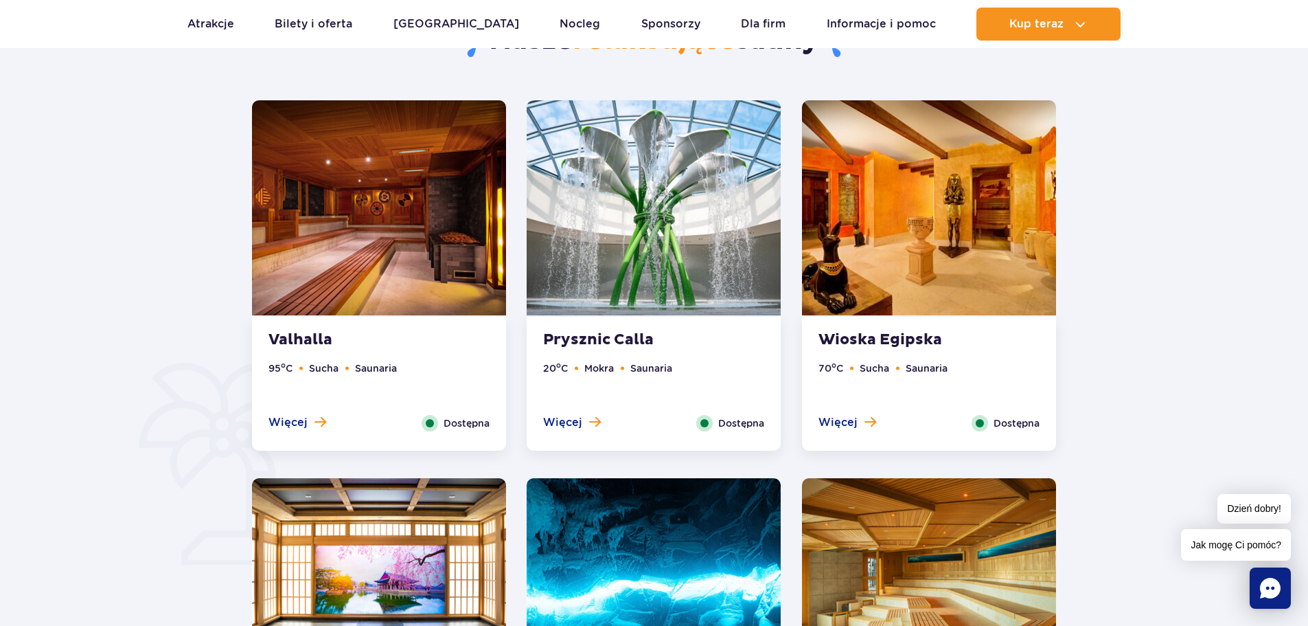
scroll to position [755, 0]
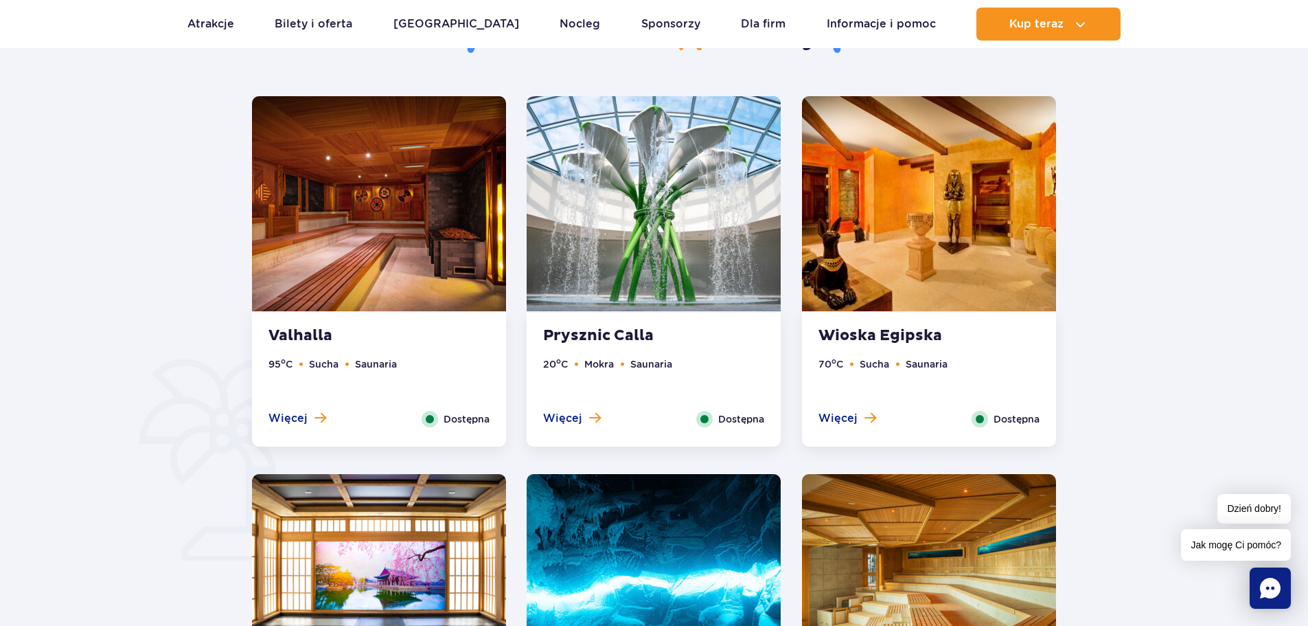
click at [626, 273] on img at bounding box center [654, 203] width 254 height 215
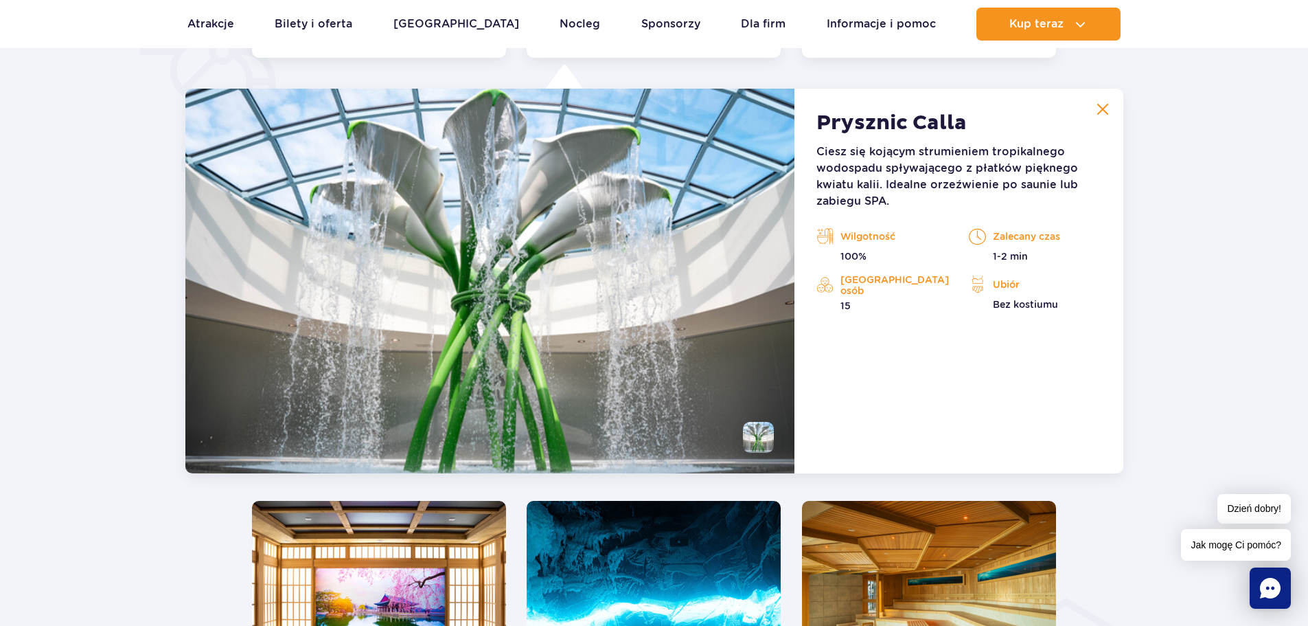
scroll to position [1150, 0]
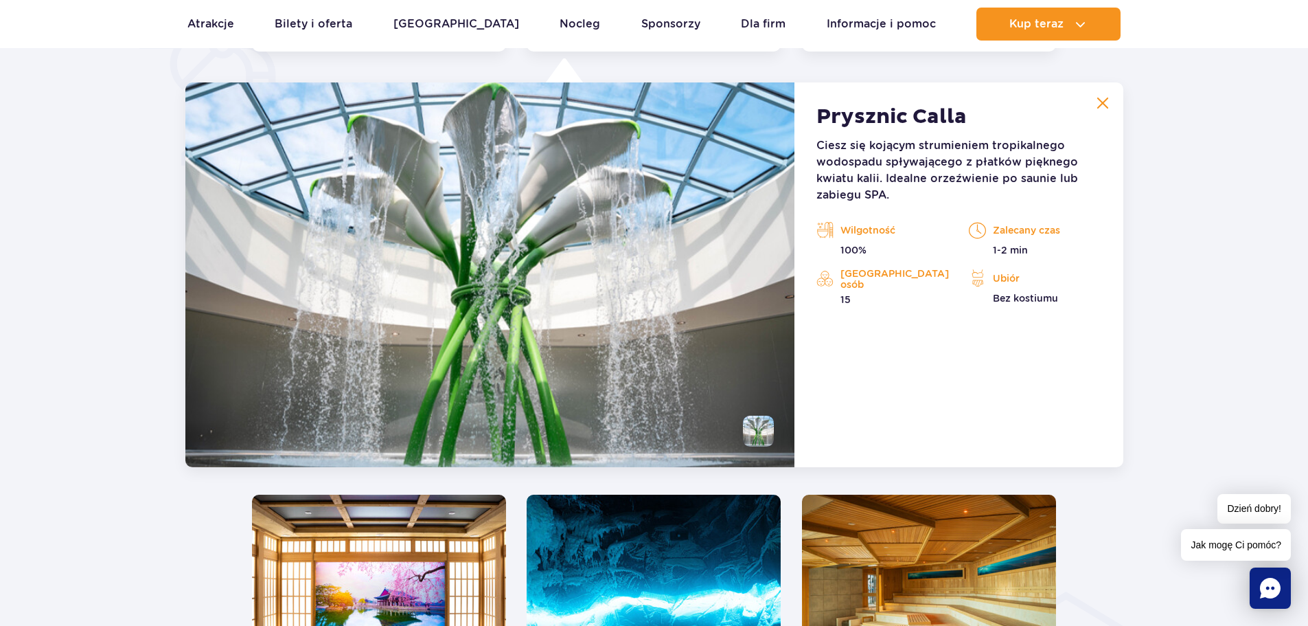
click at [1103, 103] on img at bounding box center [1103, 103] width 12 height 12
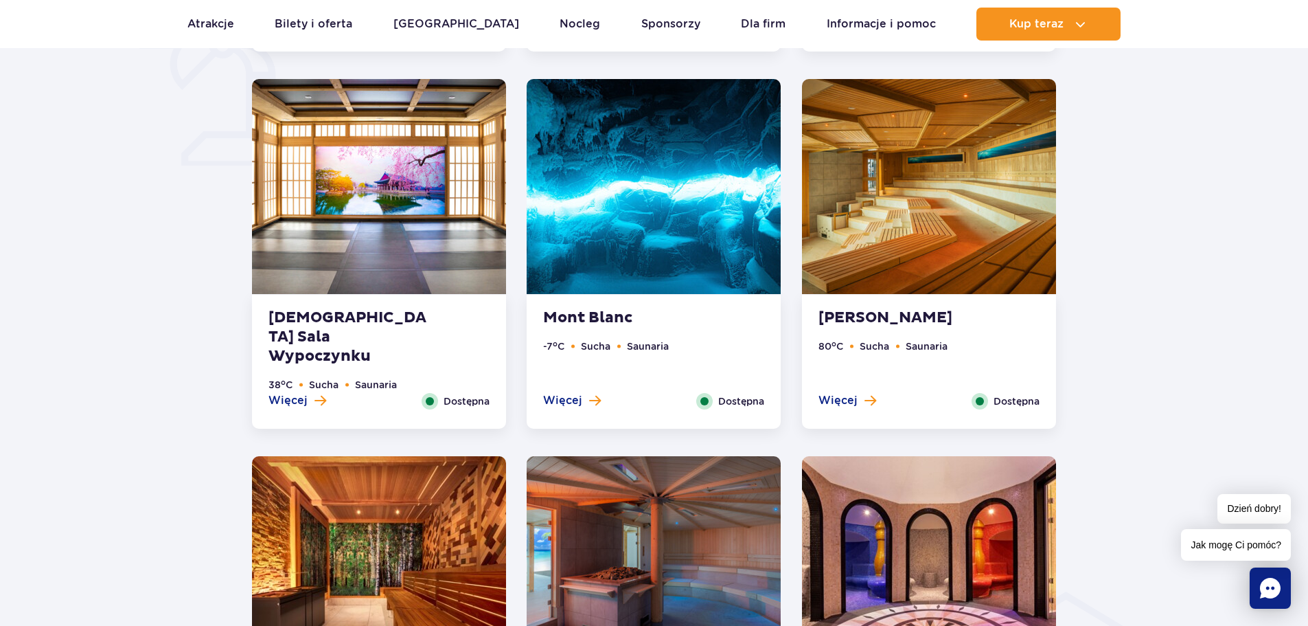
click at [656, 231] on img at bounding box center [654, 186] width 254 height 215
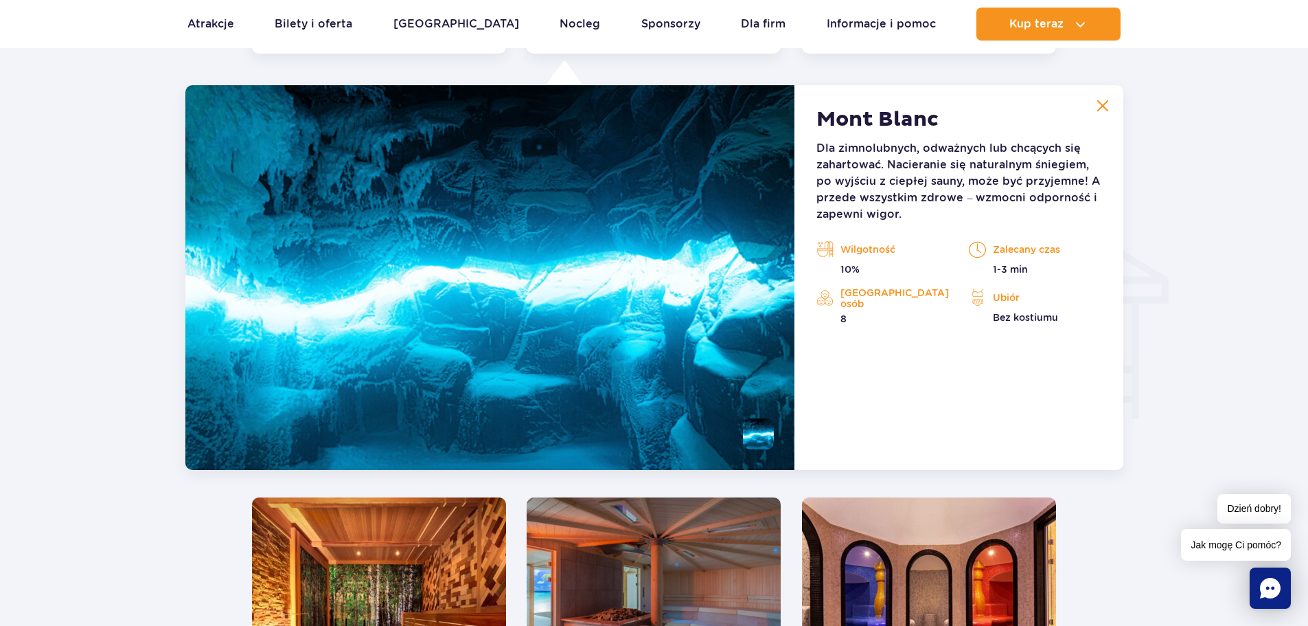
scroll to position [1528, 0]
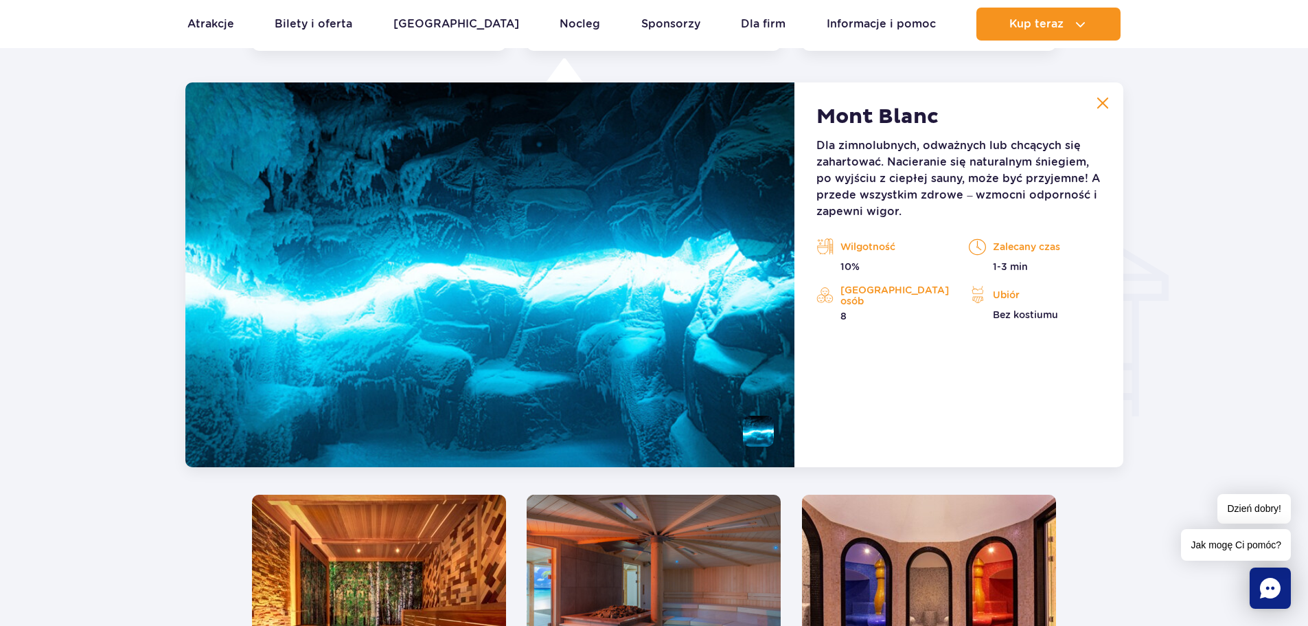
click at [1106, 104] on img at bounding box center [1103, 103] width 12 height 12
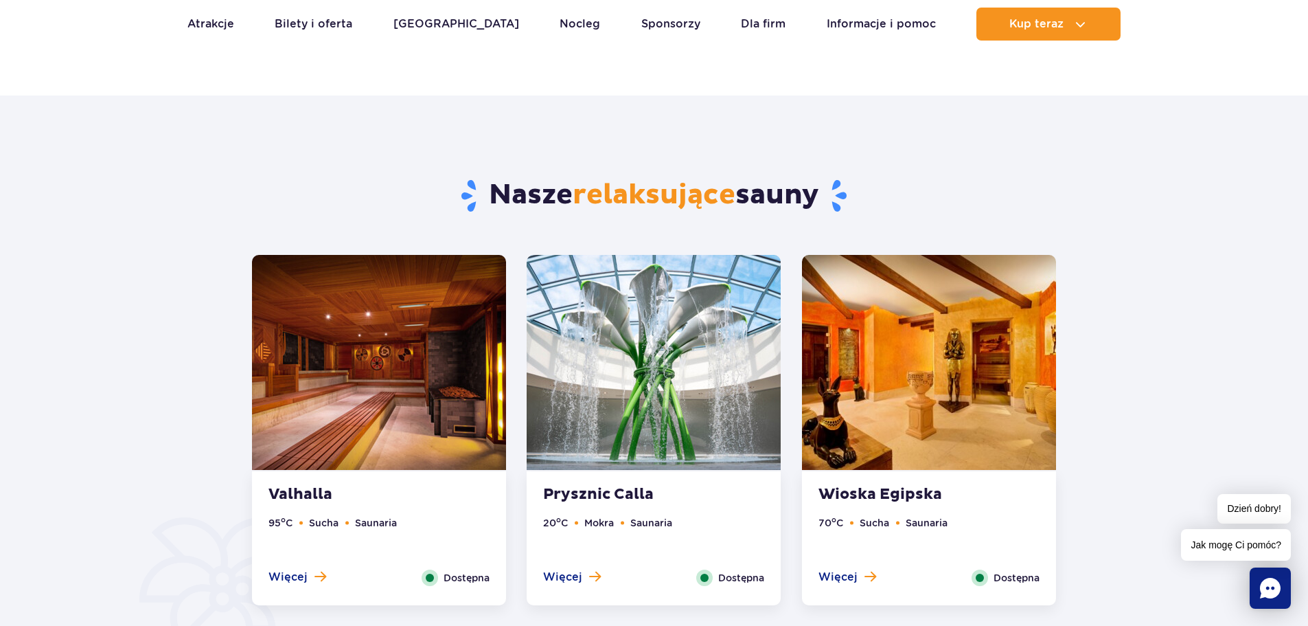
scroll to position [566, 0]
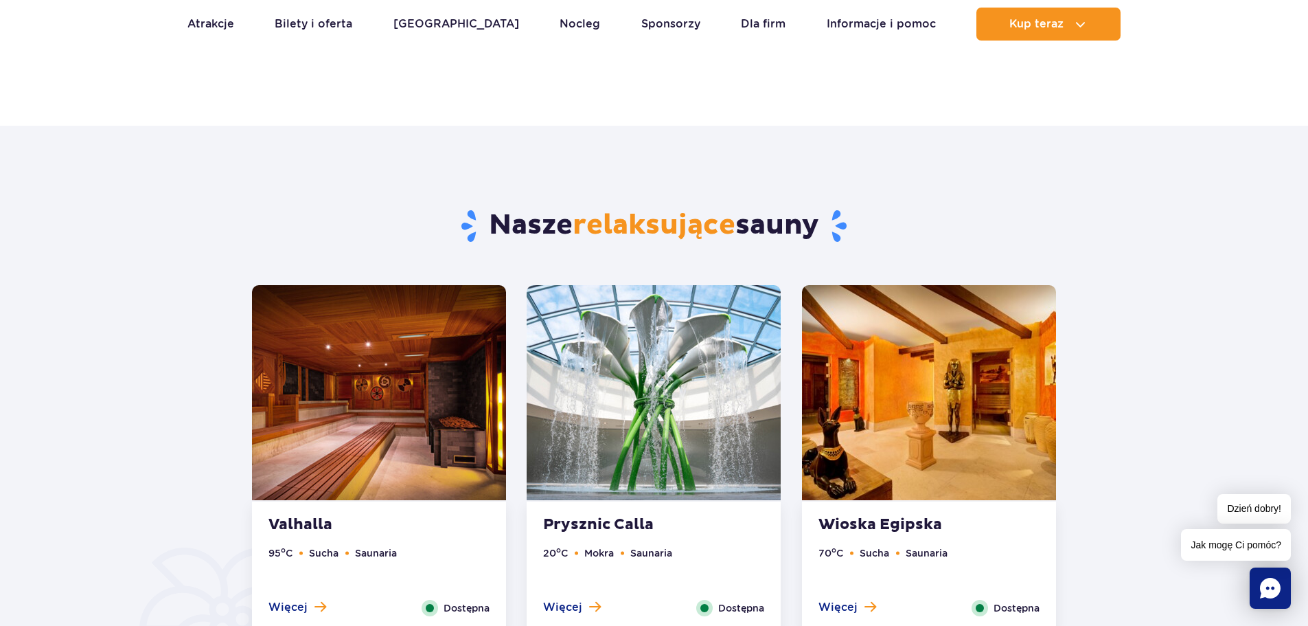
click at [415, 442] on img at bounding box center [379, 392] width 254 height 215
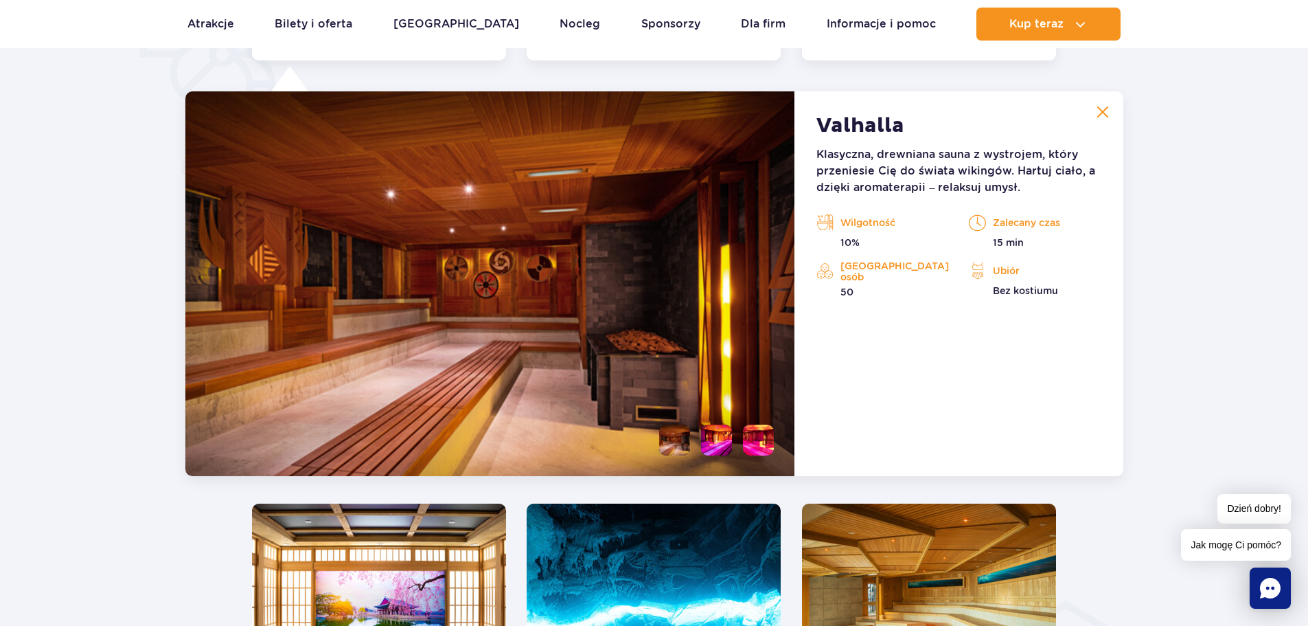
scroll to position [1150, 0]
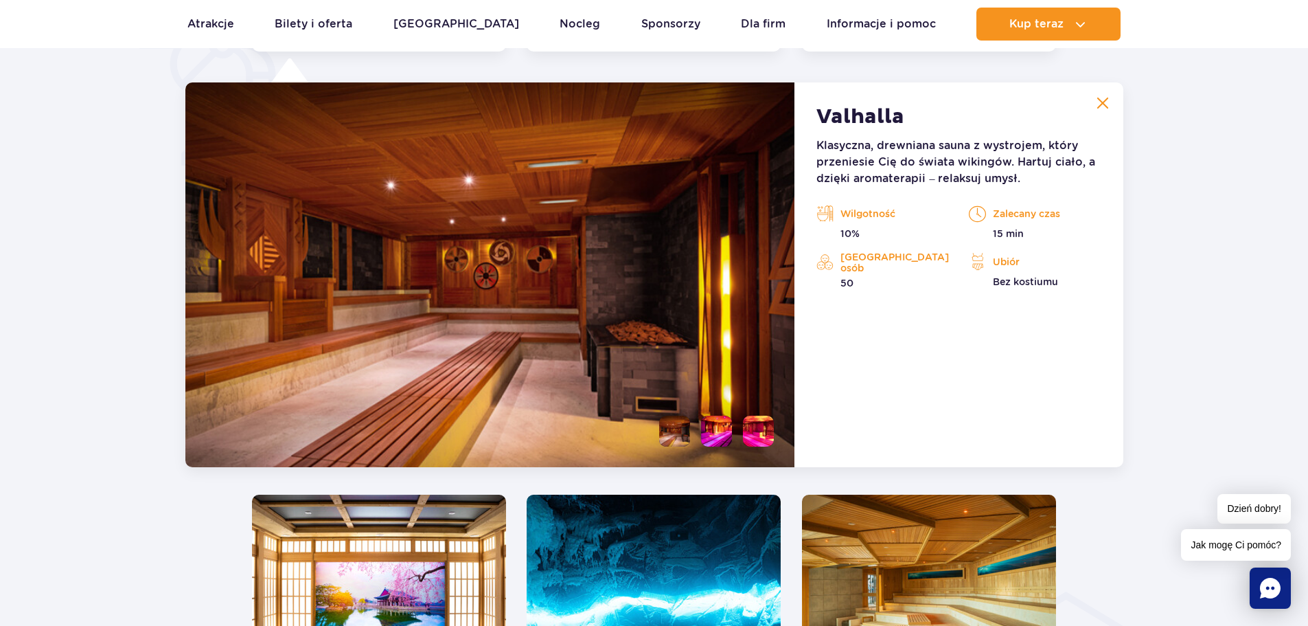
click at [1103, 100] on img at bounding box center [1103, 103] width 12 height 12
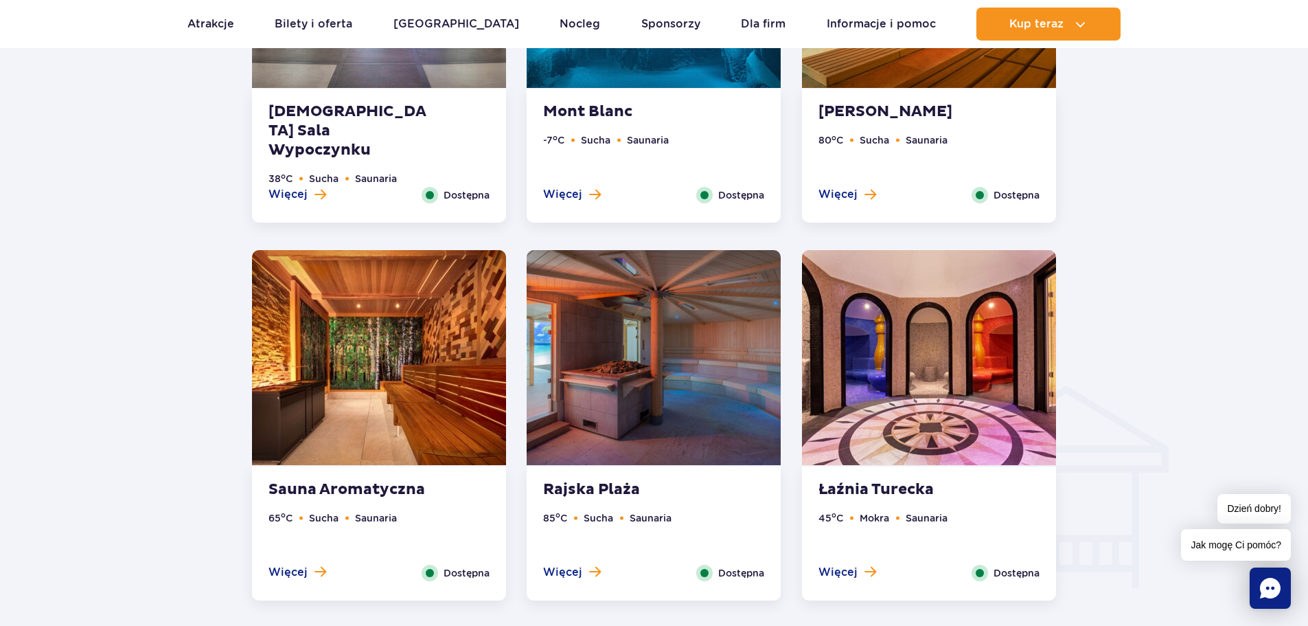
click at [915, 409] on img at bounding box center [929, 357] width 254 height 215
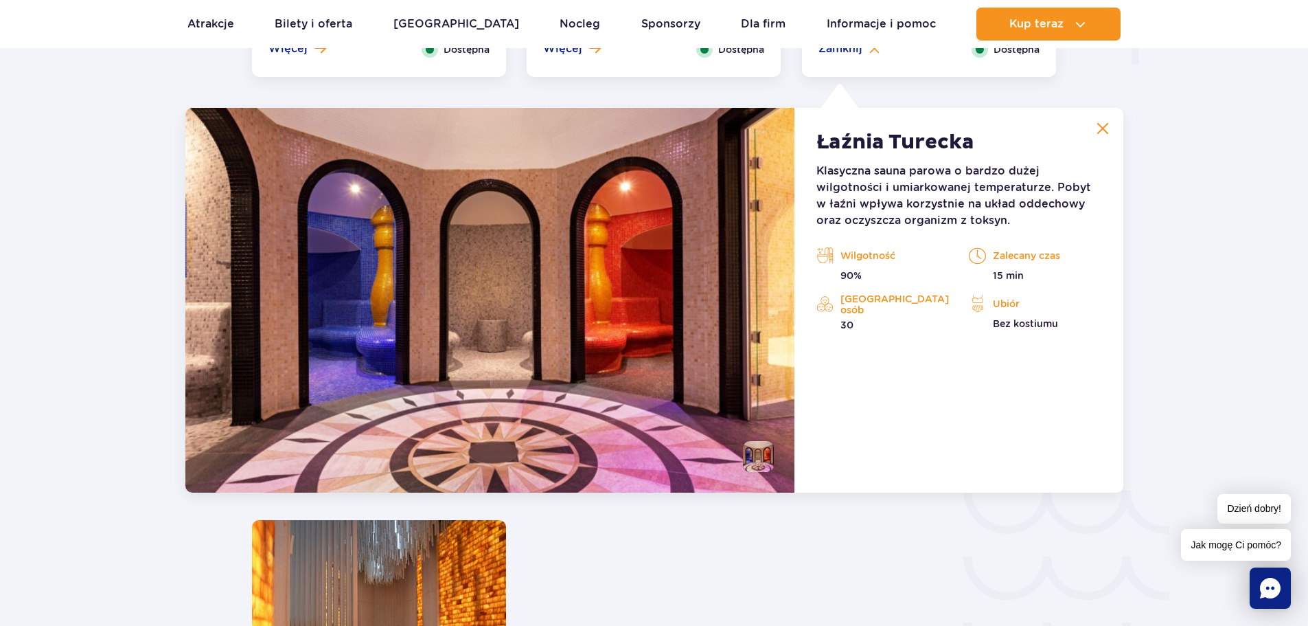
scroll to position [1905, 0]
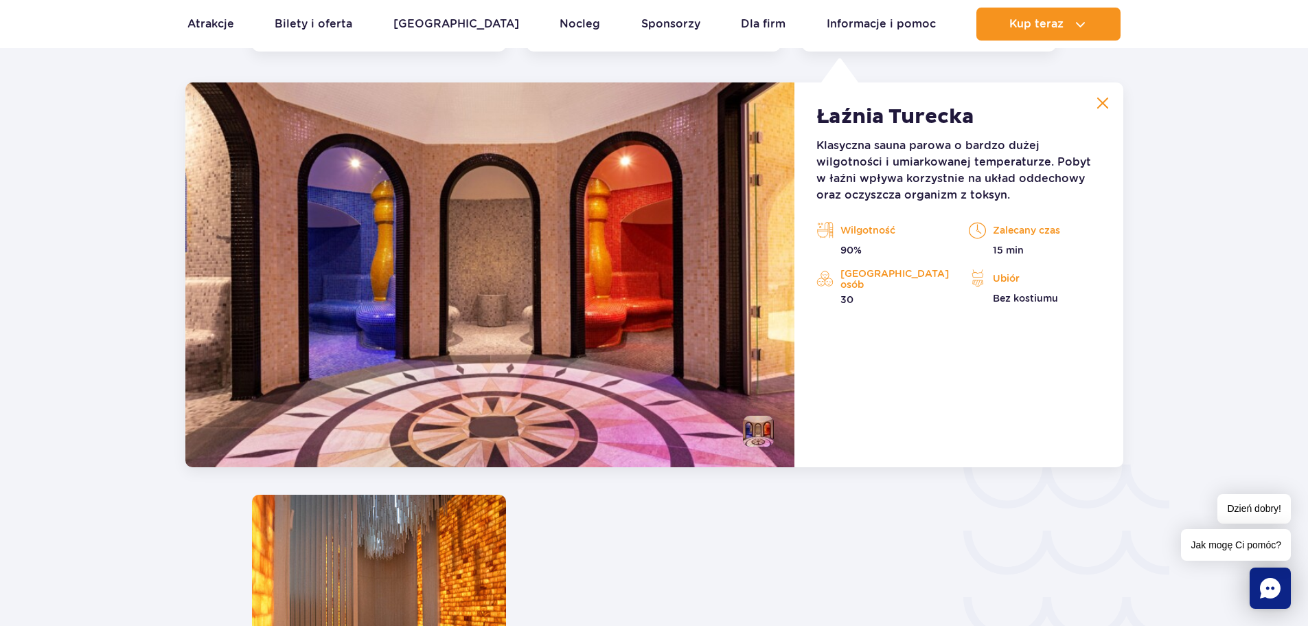
click at [1105, 95] on button at bounding box center [1102, 102] width 27 height 27
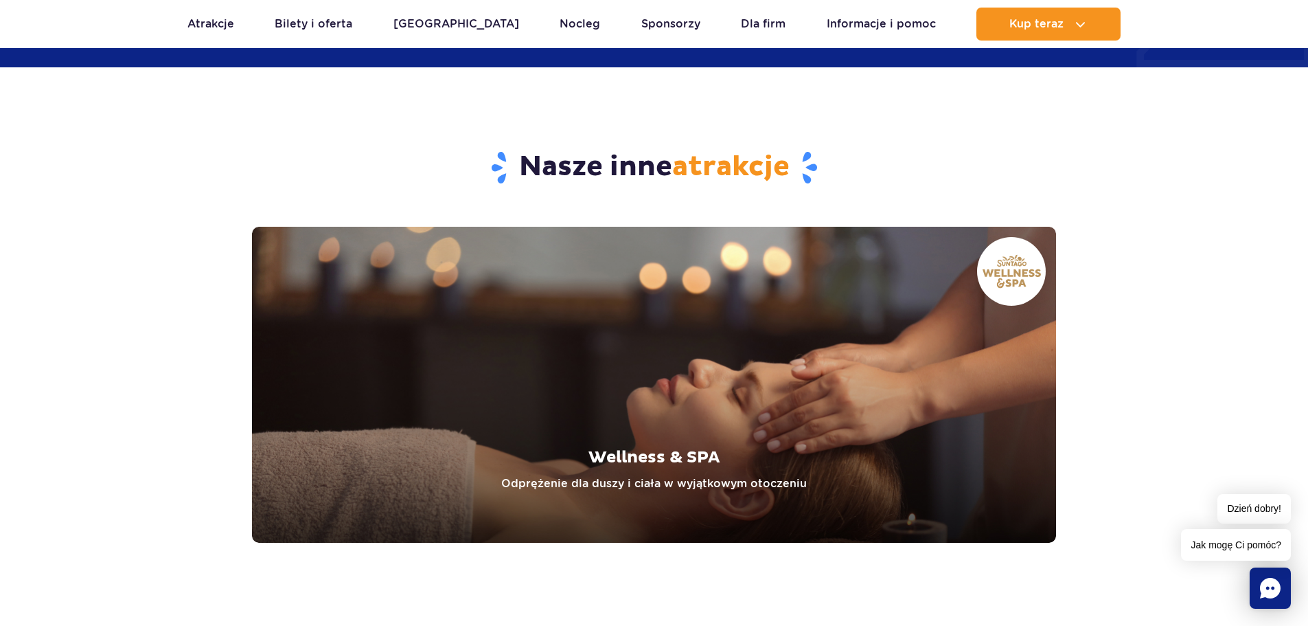
scroll to position [3415, 0]
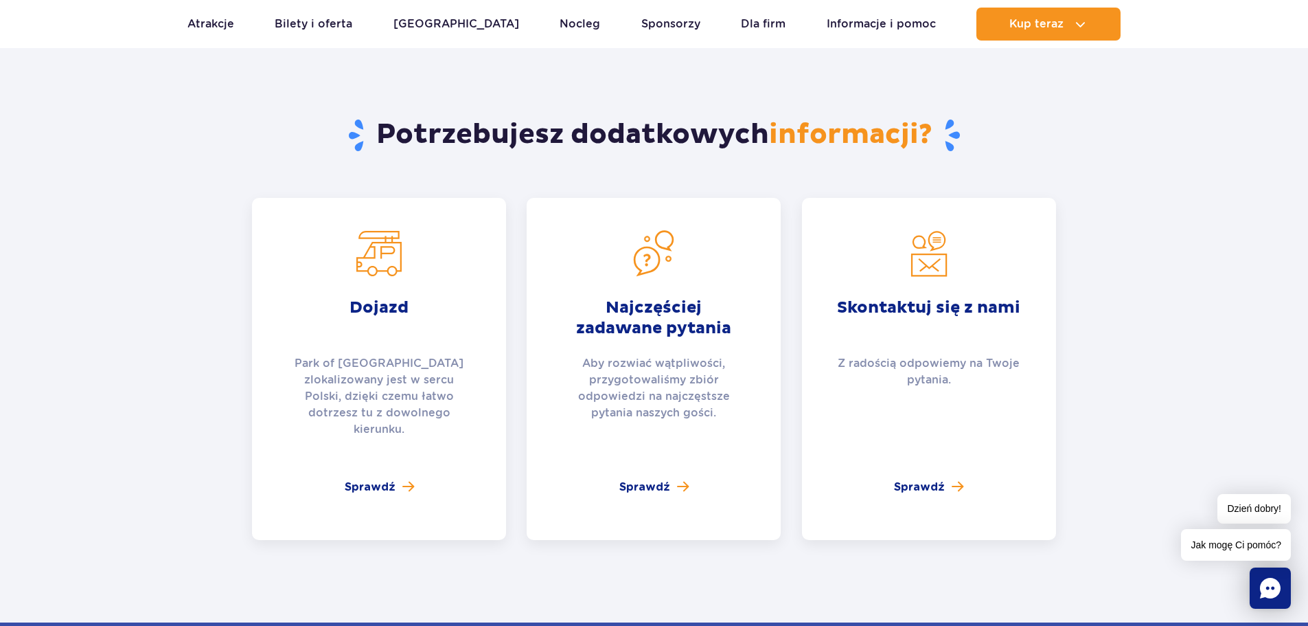
scroll to position [2060, 0]
